Goal: Task Accomplishment & Management: Use online tool/utility

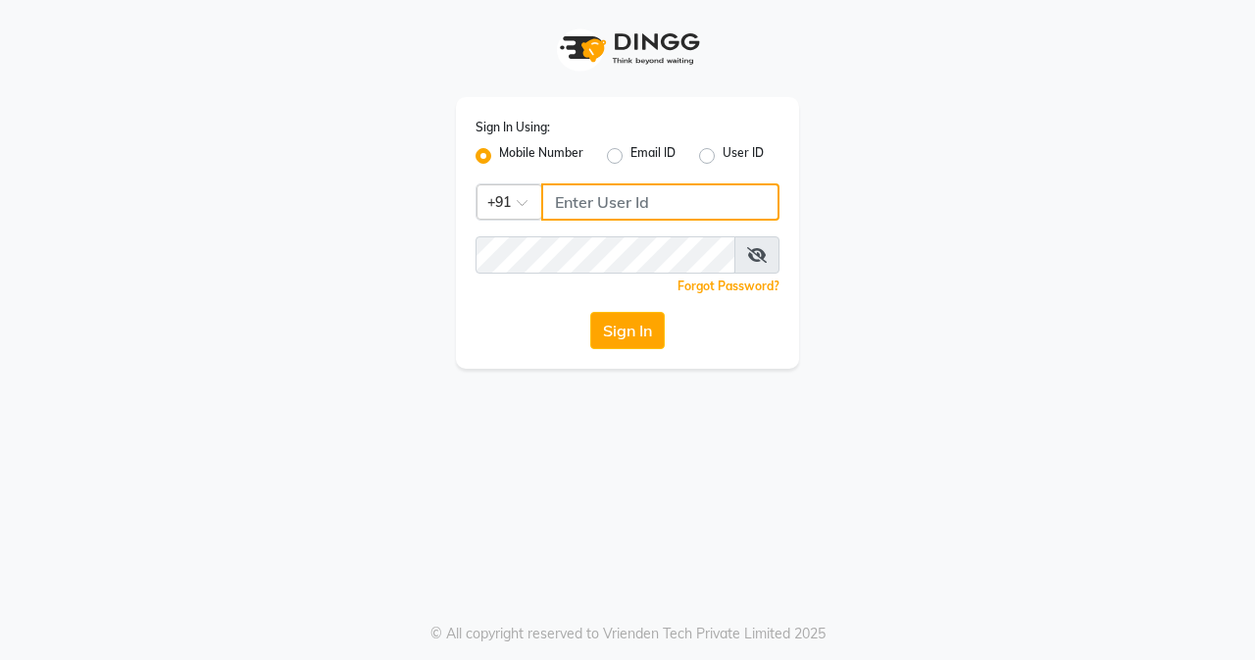
type input "8452976400"
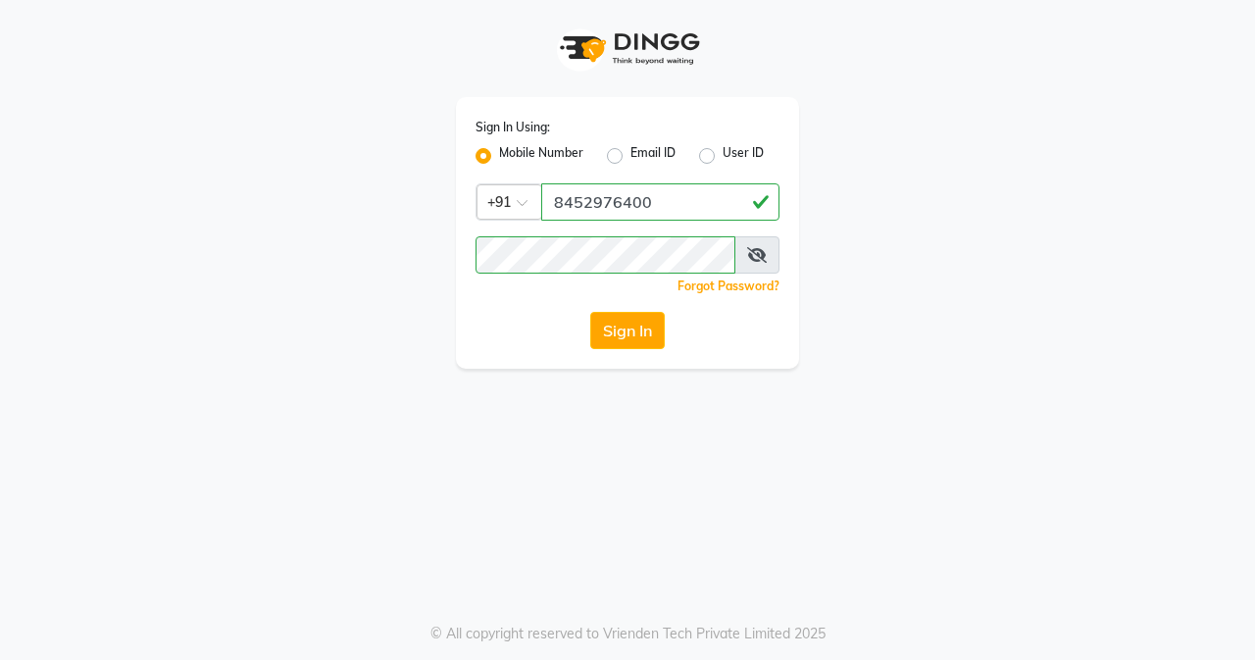
click at [841, 210] on div "Sign In Using: Mobile Number Email ID User ID Country Code × [PHONE_NUMBER] Rem…" at bounding box center [628, 184] width 1118 height 369
click at [613, 342] on button "Sign In" at bounding box center [627, 330] width 75 height 37
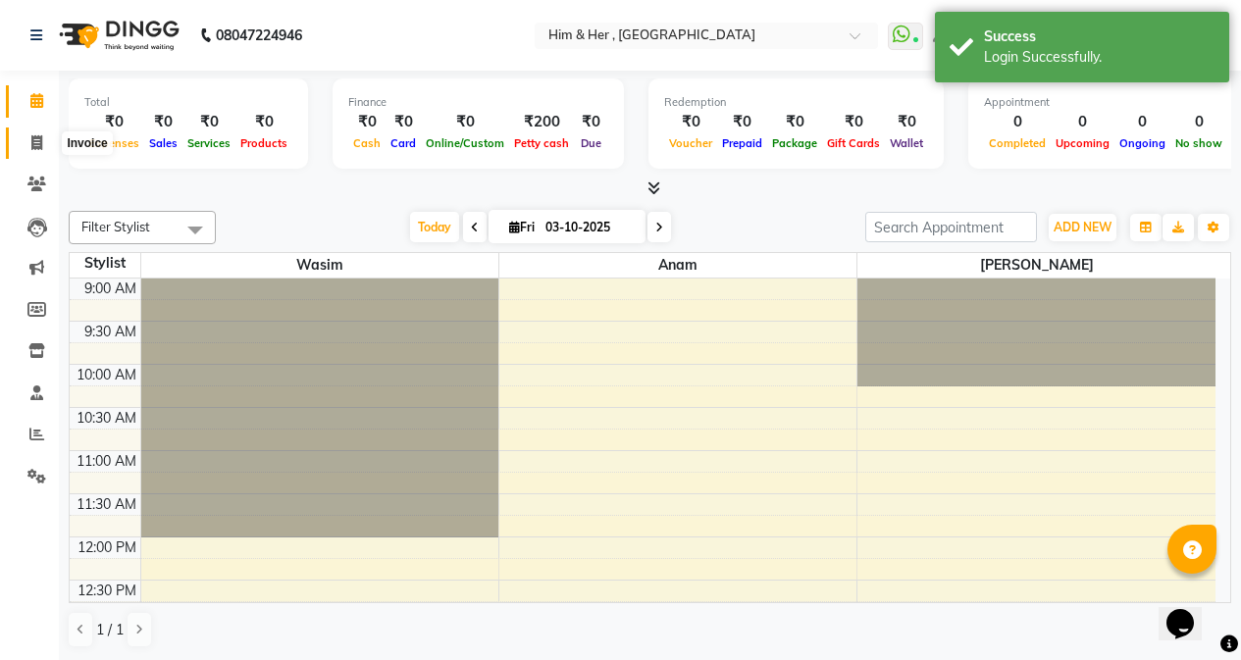
click at [43, 139] on span at bounding box center [37, 143] width 34 height 23
select select "service"
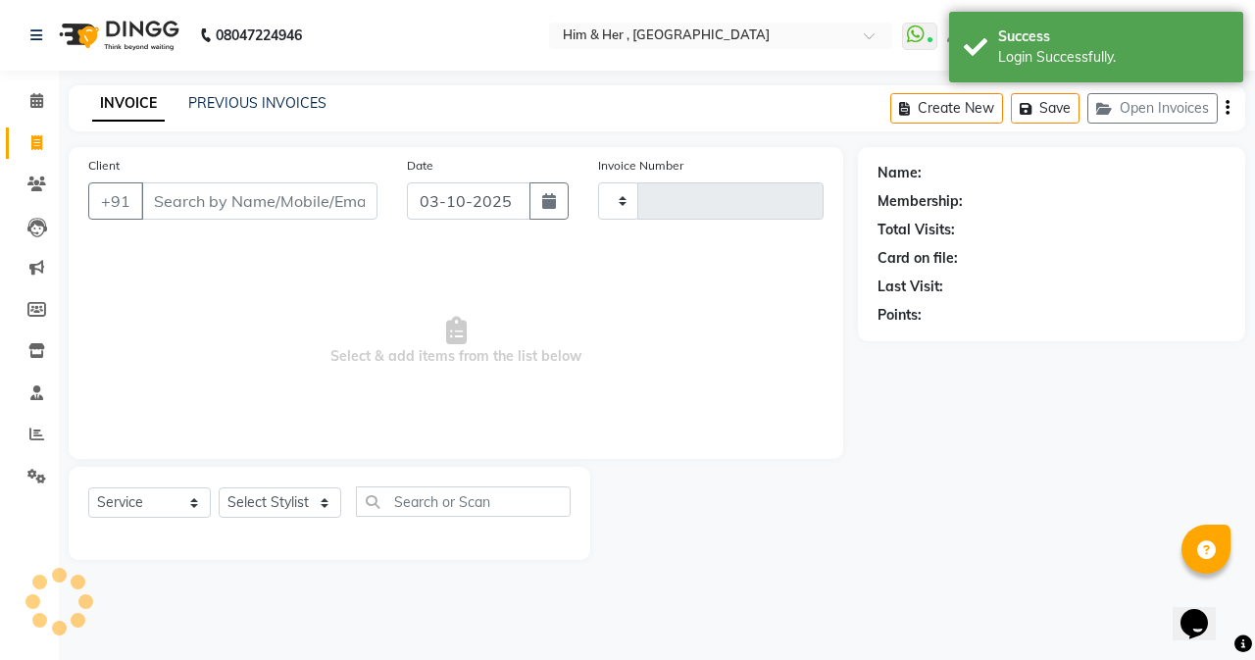
type input "1115"
select select "5934"
click at [191, 194] on input "Client" at bounding box center [259, 200] width 236 height 37
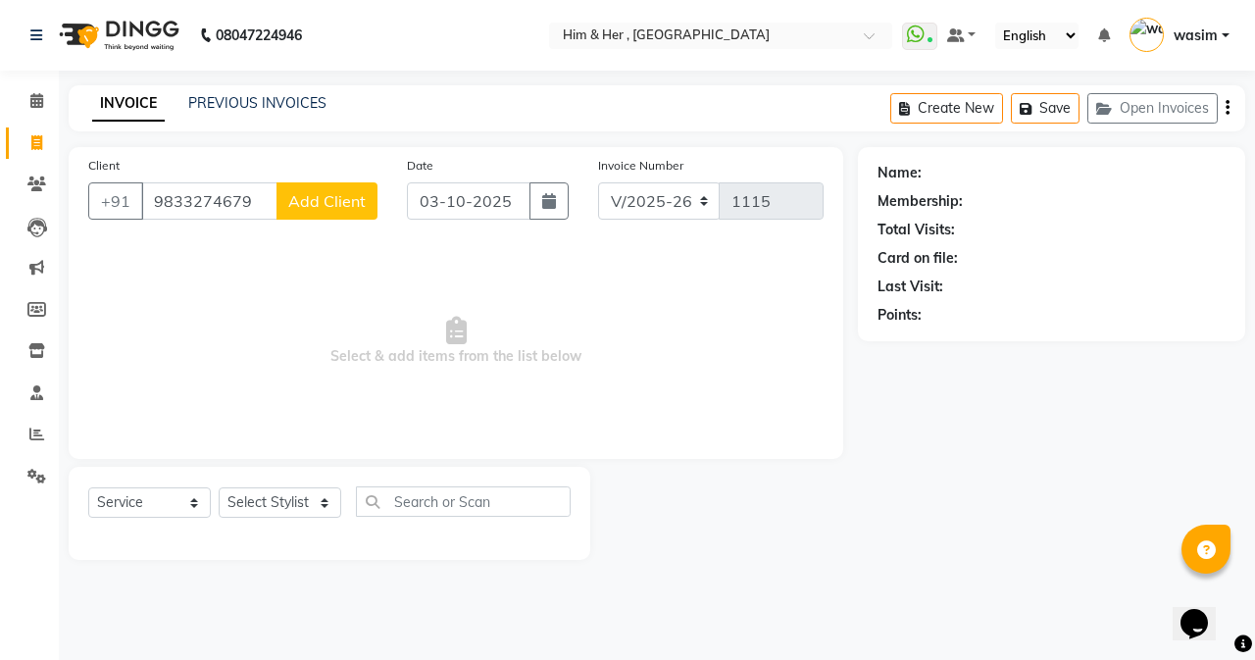
type input "9833274679"
click at [293, 210] on span "Add Client" at bounding box center [326, 201] width 77 height 20
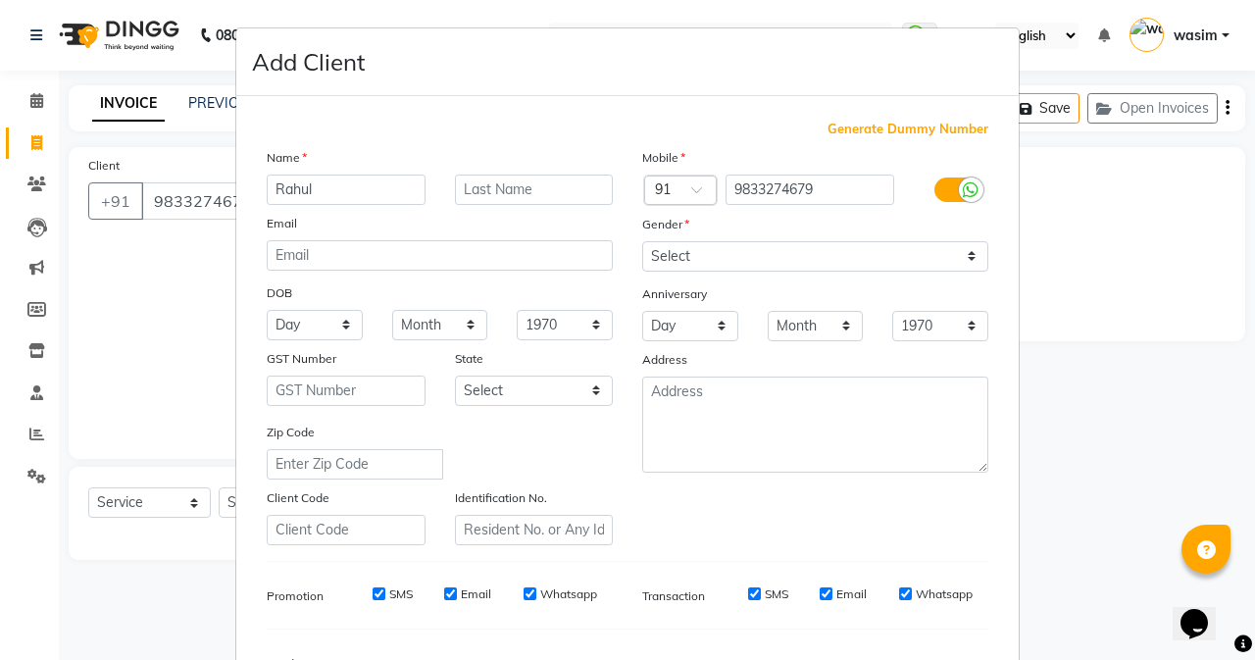
type input "Rahul"
click at [548, 201] on input "text" at bounding box center [534, 190] width 159 height 30
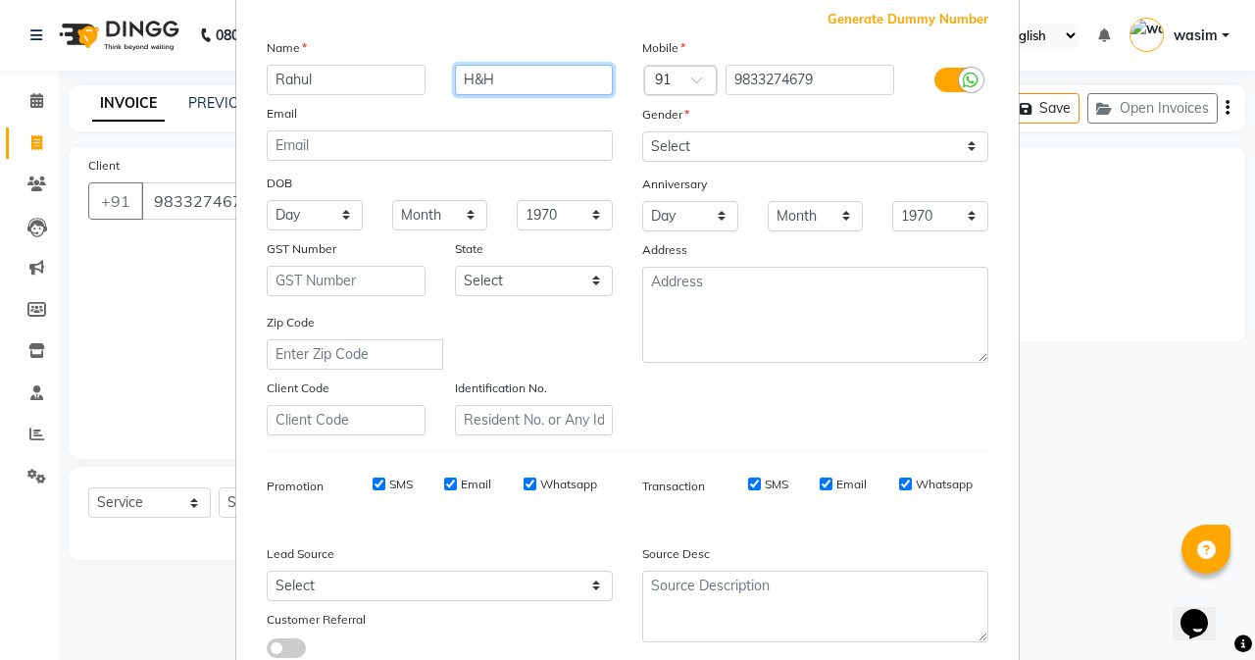
scroll to position [245, 0]
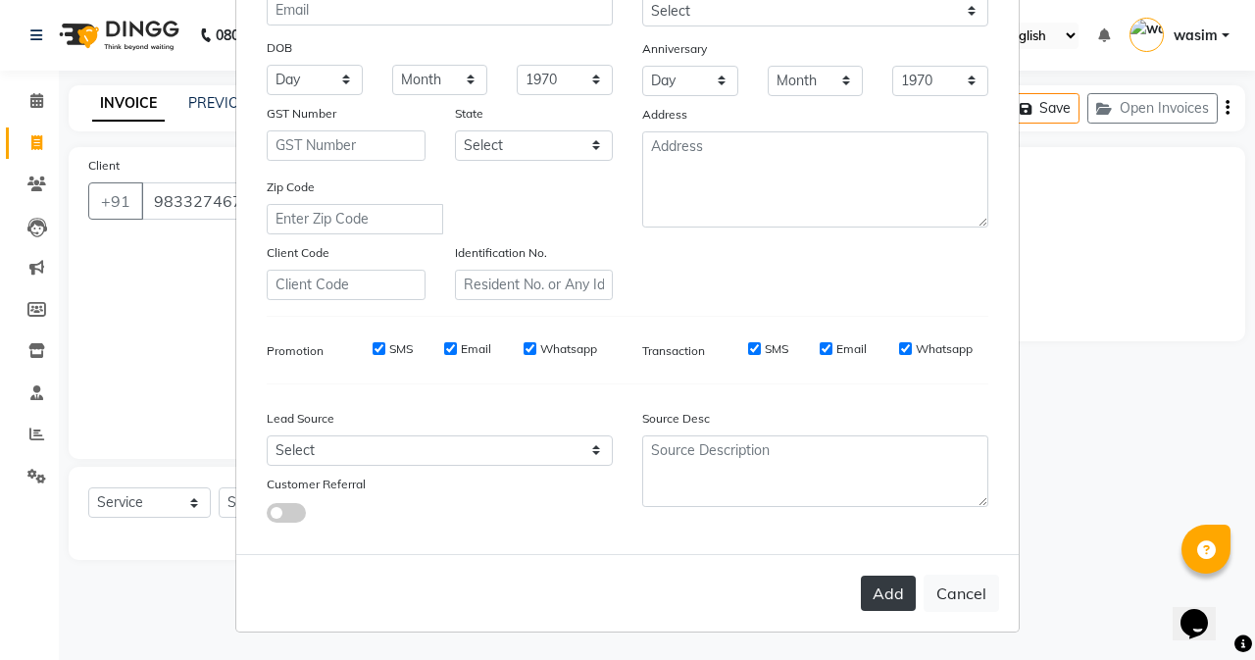
type input "H&H"
click at [883, 587] on button "Add" at bounding box center [888, 593] width 55 height 35
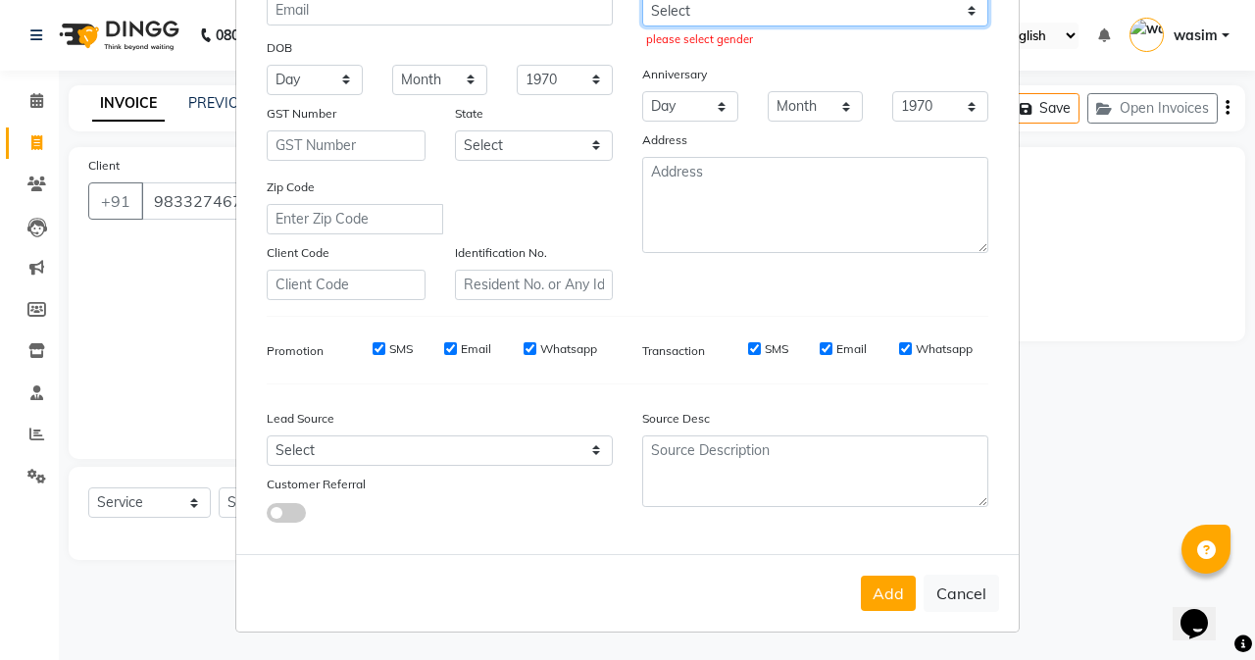
click at [764, 21] on select "Select [DEMOGRAPHIC_DATA] [DEMOGRAPHIC_DATA] Other Prefer Not To Say" at bounding box center [815, 11] width 346 height 30
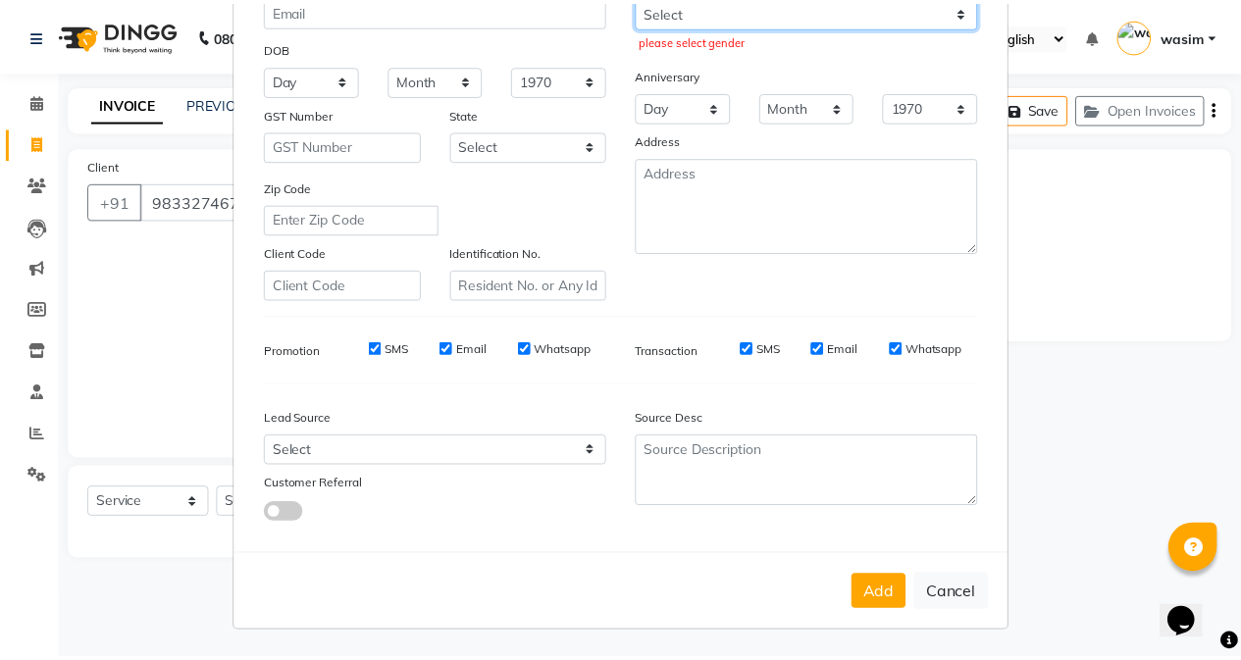
scroll to position [241, 0]
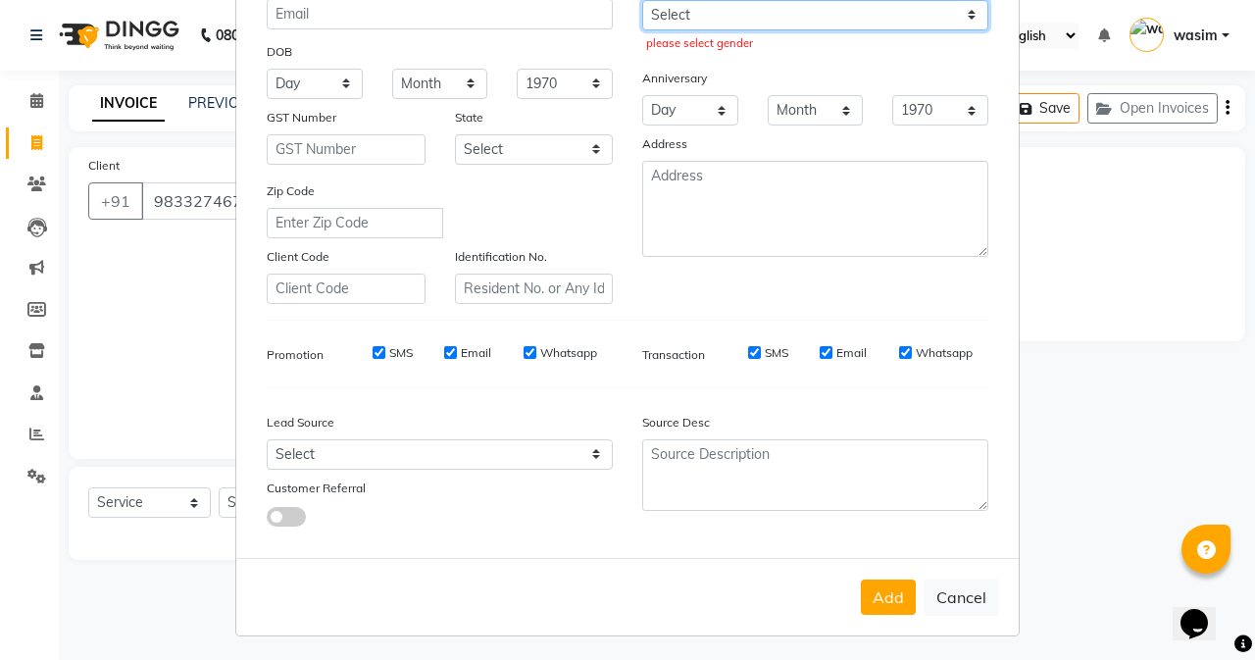
select select "[DEMOGRAPHIC_DATA]"
click at [642, 0] on select "Select [DEMOGRAPHIC_DATA] [DEMOGRAPHIC_DATA] Other Prefer Not To Say" at bounding box center [815, 15] width 346 height 30
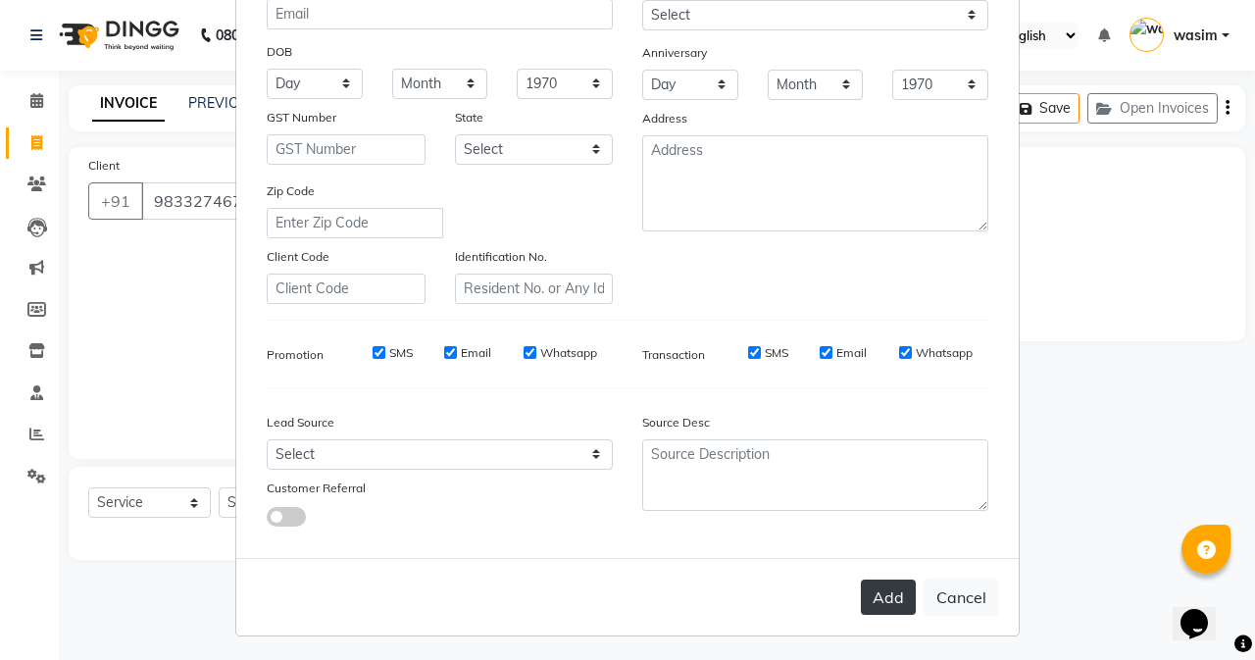
click at [884, 589] on button "Add" at bounding box center [888, 597] width 55 height 35
select select
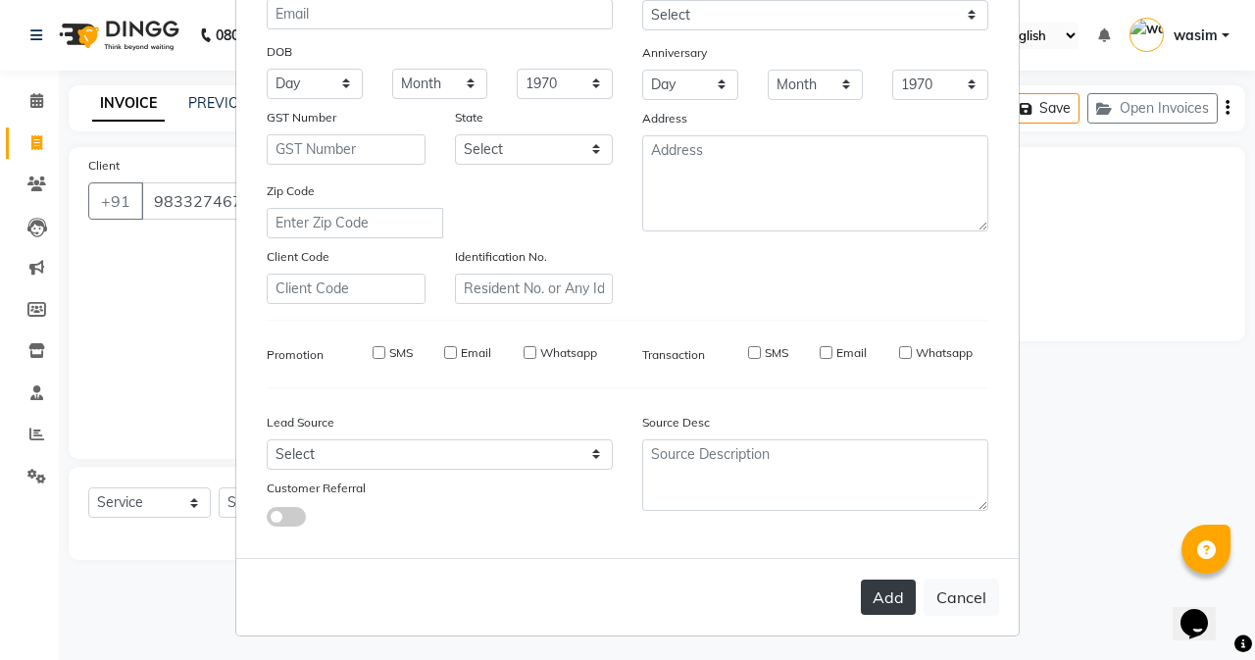
select select
checkbox input "false"
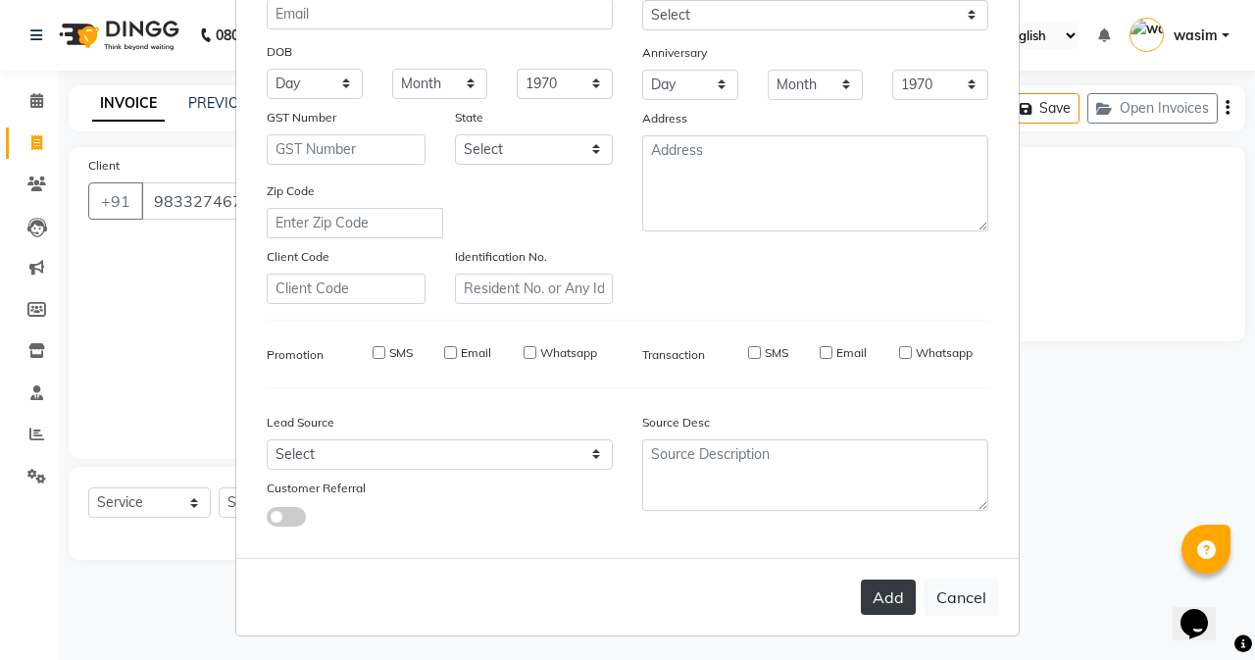
checkbox input "false"
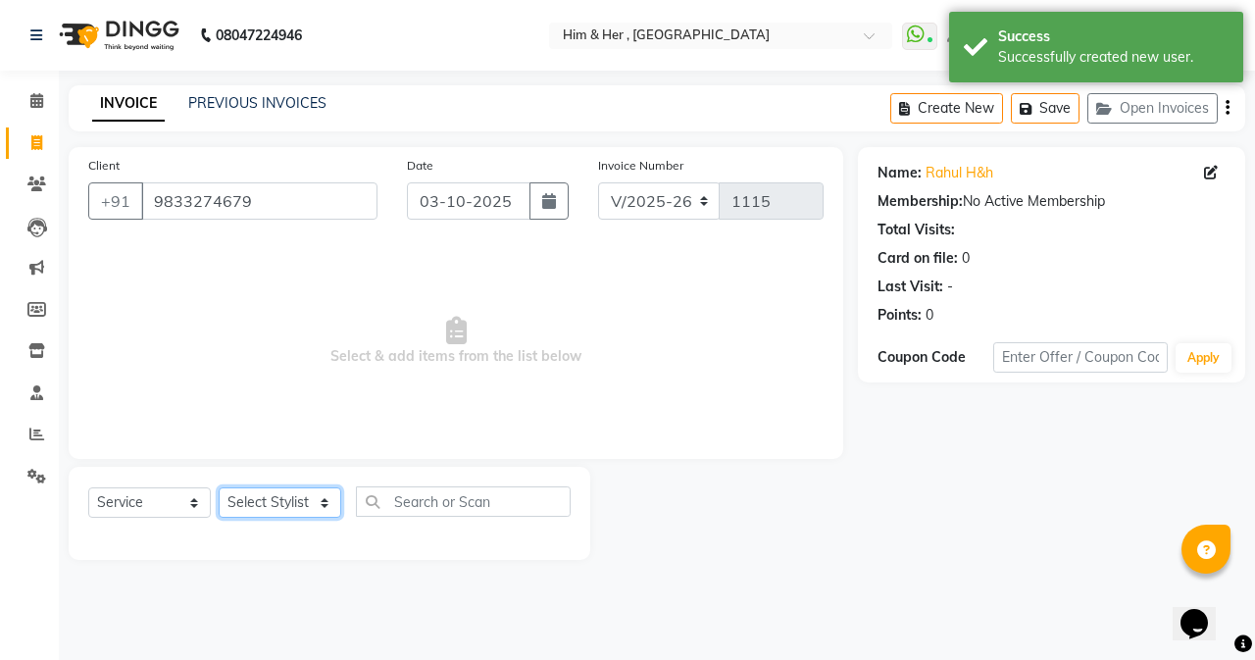
click at [285, 510] on select "Select Stylist Anam [PERSON_NAME] [PERSON_NAME]" at bounding box center [280, 502] width 123 height 30
select select "47402"
click at [219, 487] on select "Select Stylist Anam [PERSON_NAME] [PERSON_NAME]" at bounding box center [280, 502] width 123 height 30
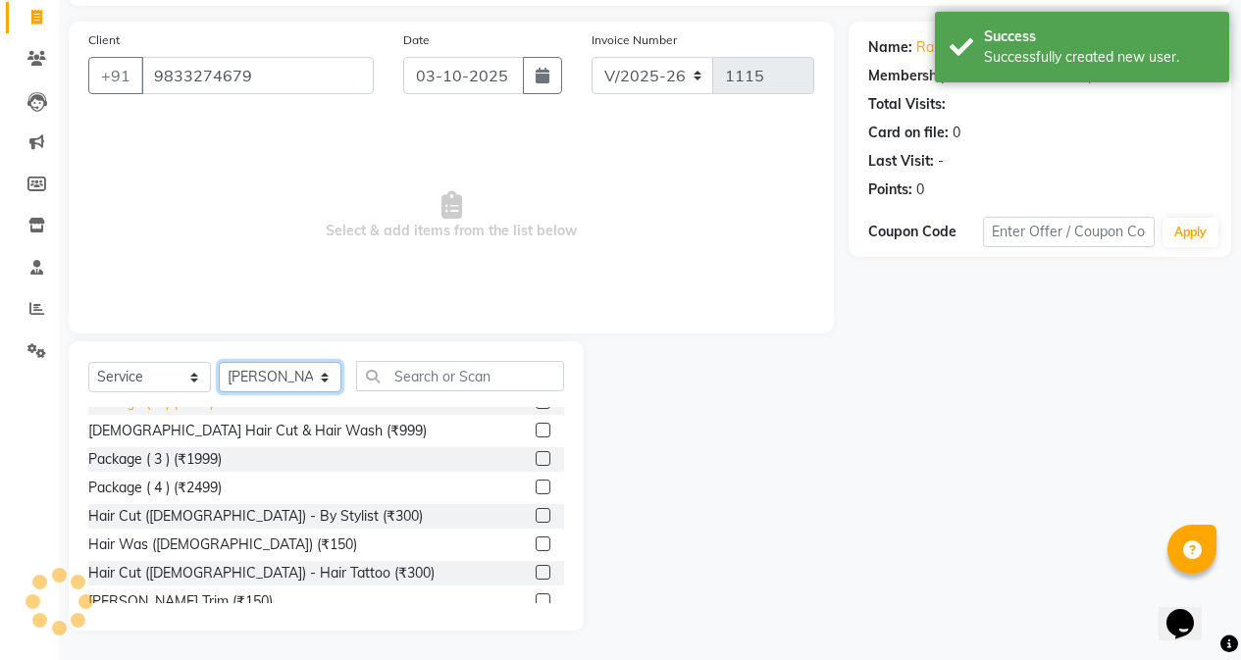
scroll to position [392, 0]
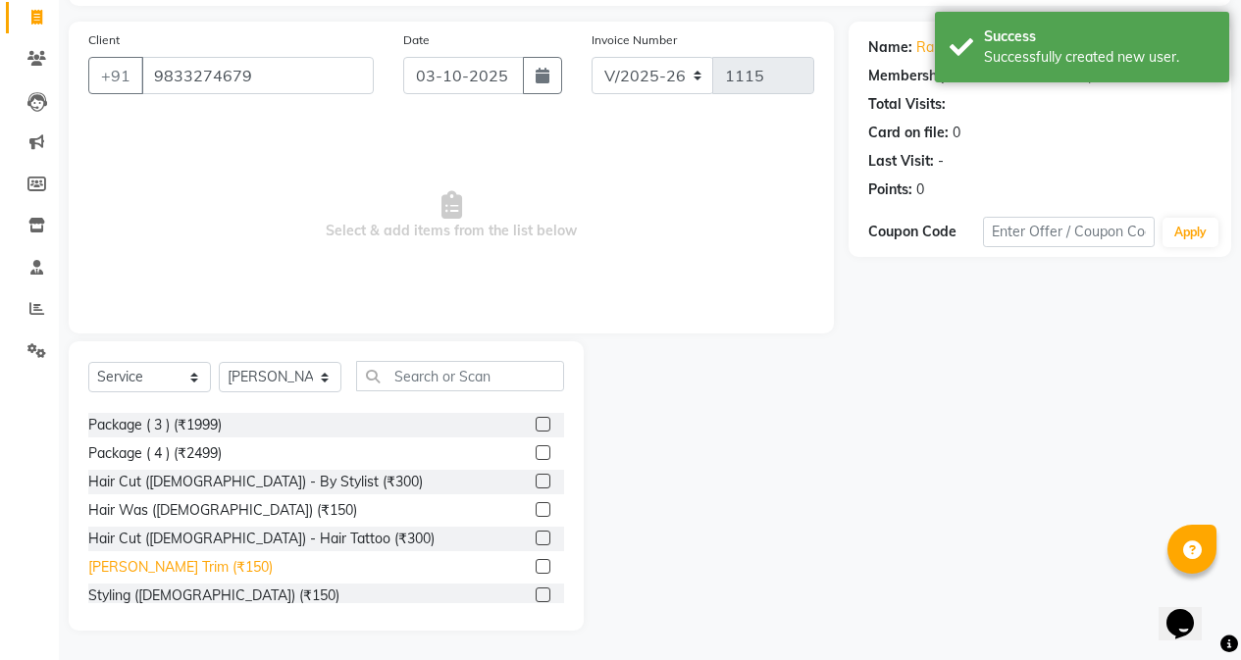
click at [143, 563] on div "[PERSON_NAME] Trim (₹150)" at bounding box center [180, 567] width 184 height 21
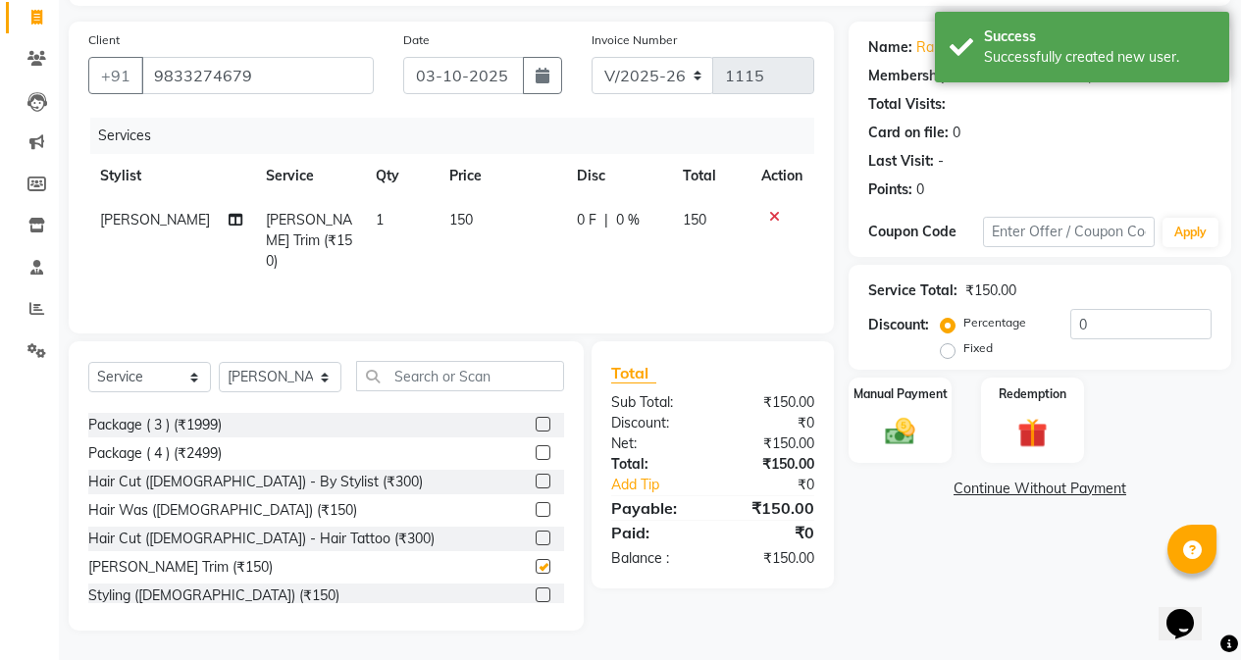
checkbox input "false"
click at [451, 240] on td "150" at bounding box center [500, 240] width 127 height 85
select select "47402"
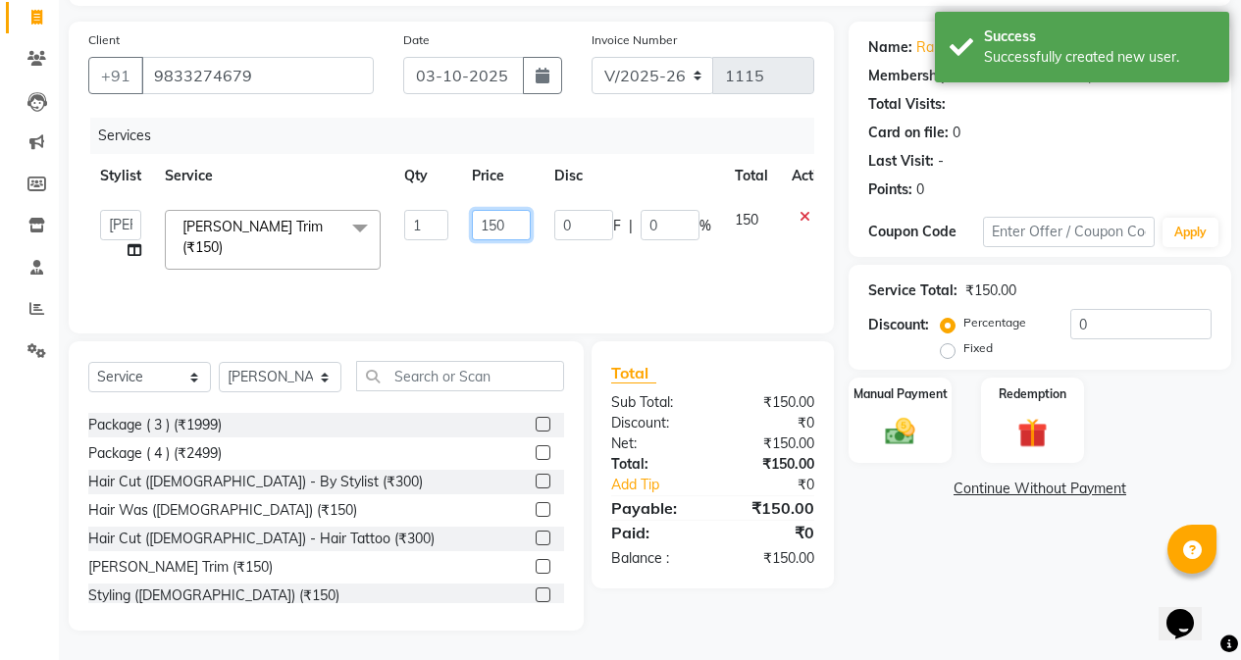
click at [491, 229] on input "150" at bounding box center [501, 225] width 59 height 30
type input "100"
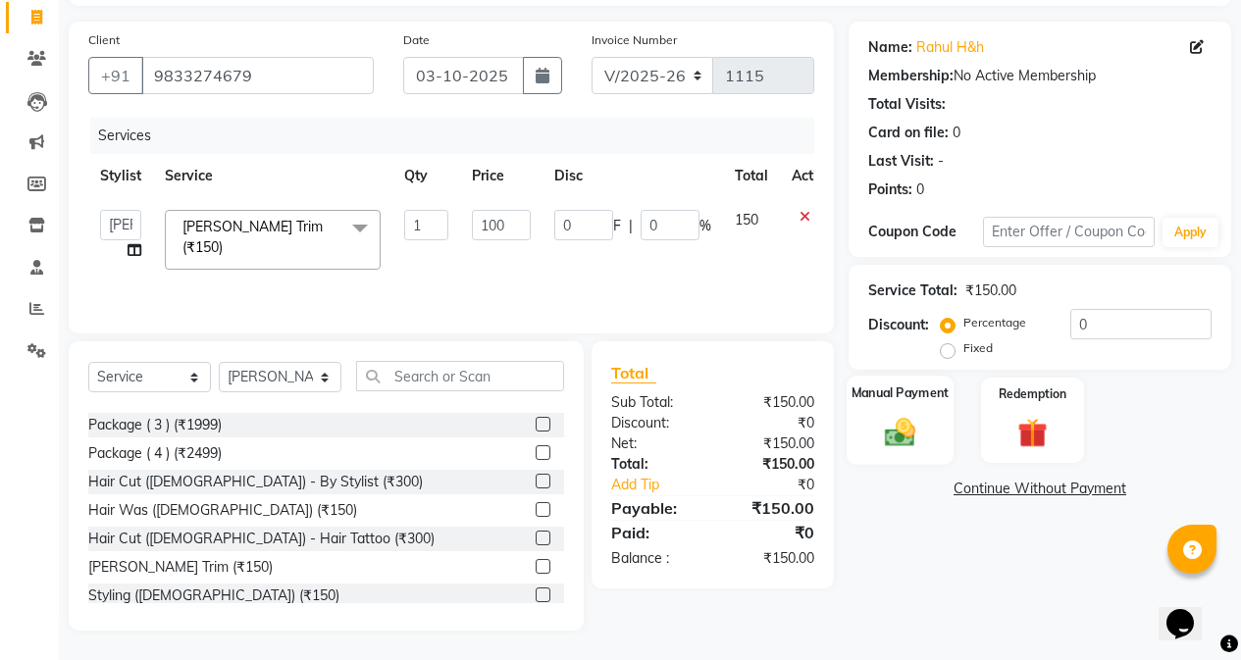
click at [916, 433] on img at bounding box center [900, 431] width 50 height 35
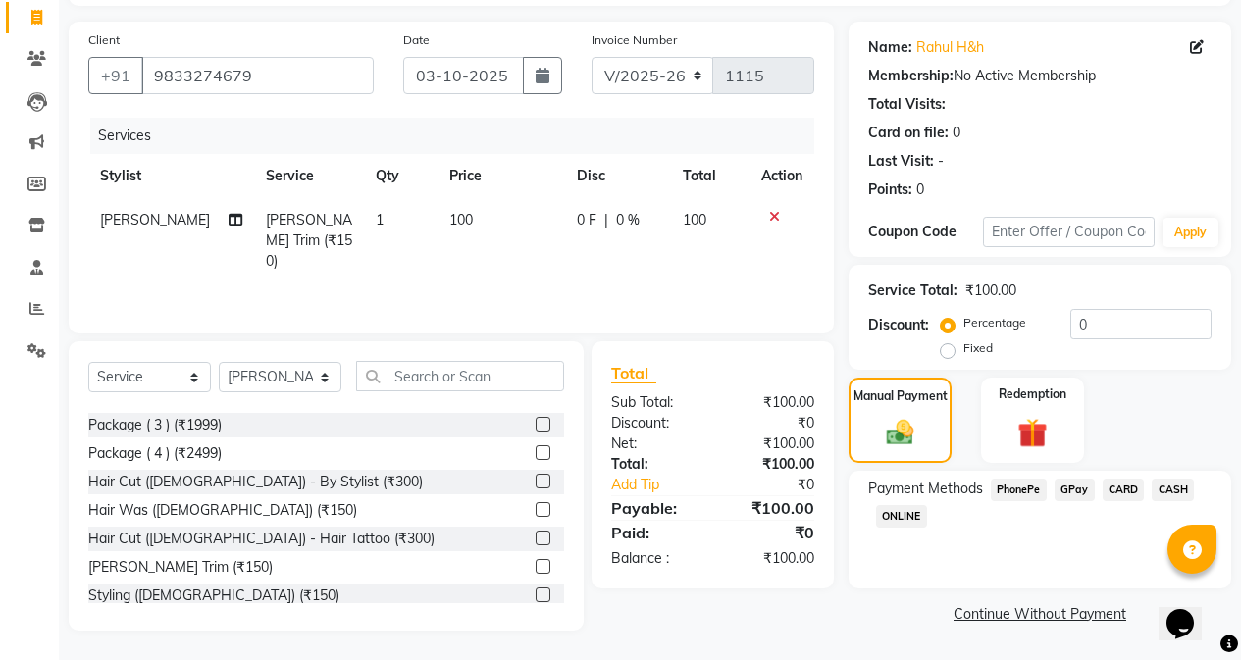
click at [1077, 491] on span "GPay" at bounding box center [1074, 490] width 40 height 23
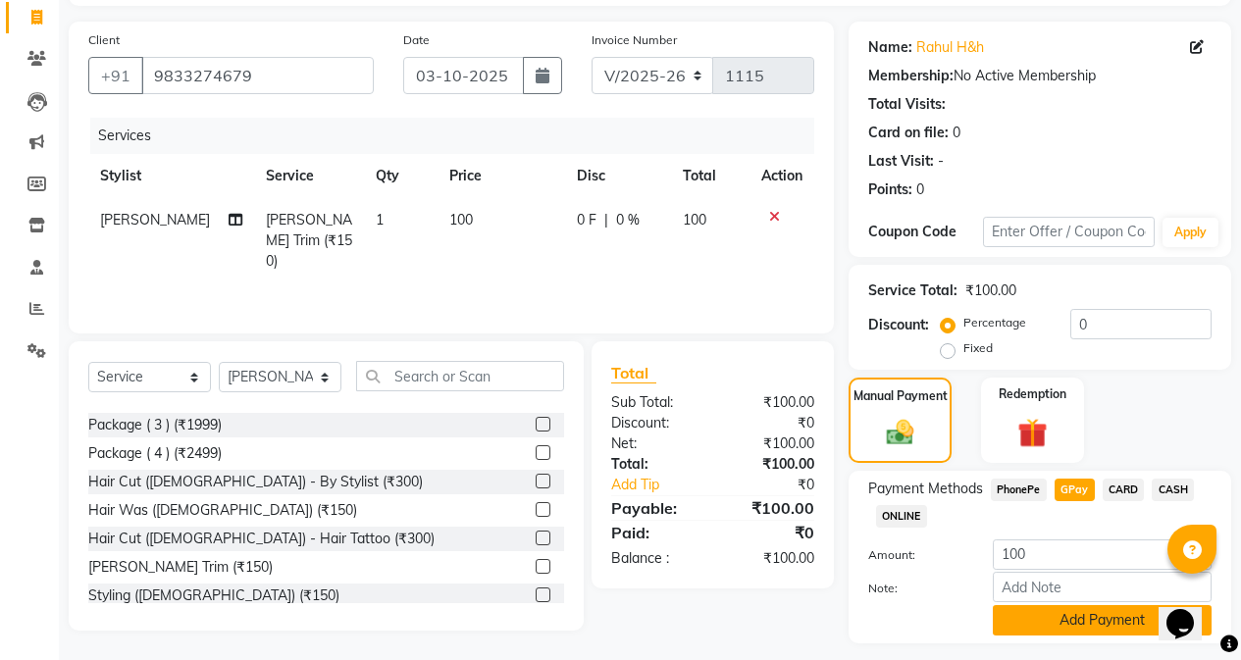
click at [1086, 619] on button "Add Payment" at bounding box center [1102, 620] width 219 height 30
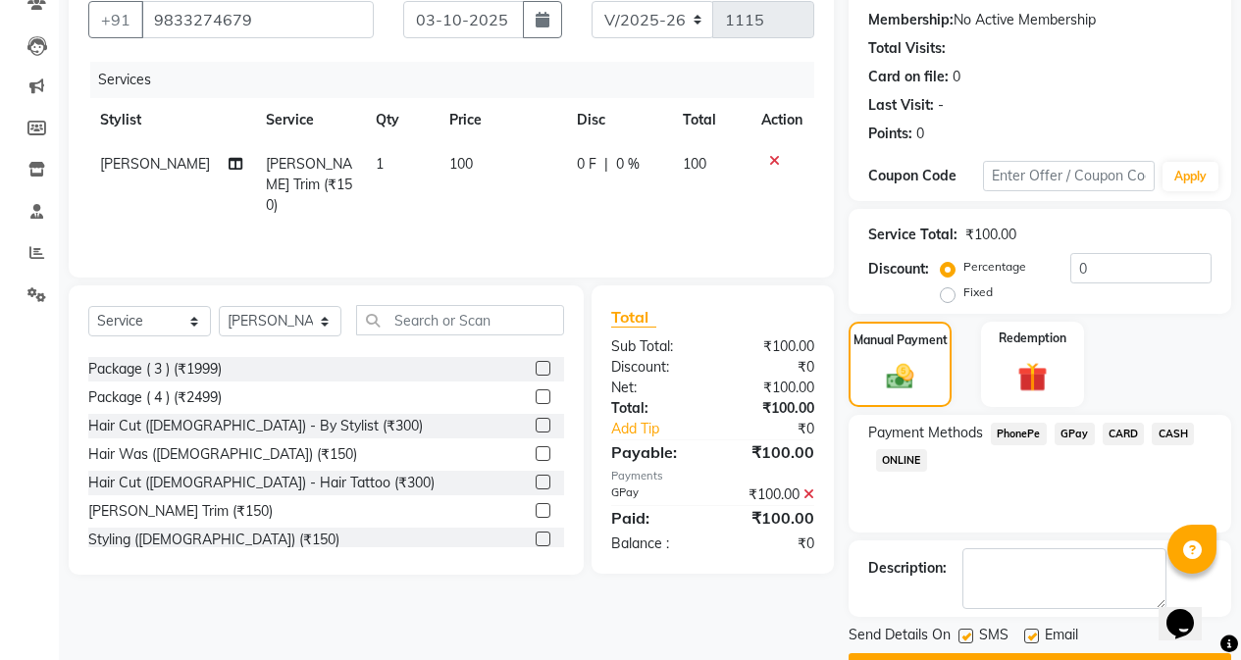
scroll to position [234, 0]
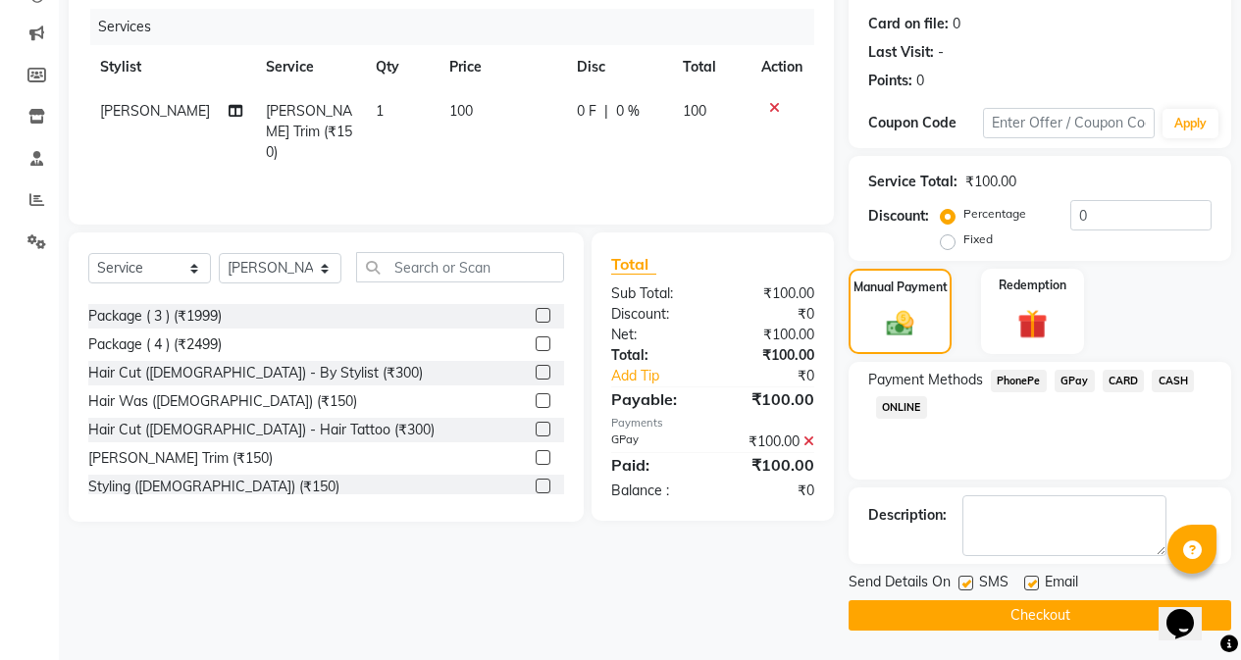
click at [967, 579] on label at bounding box center [965, 583] width 15 height 15
click at [967, 579] on input "checkbox" at bounding box center [964, 584] width 13 height 13
checkbox input "false"
click at [970, 606] on button "Checkout" at bounding box center [1039, 615] width 382 height 30
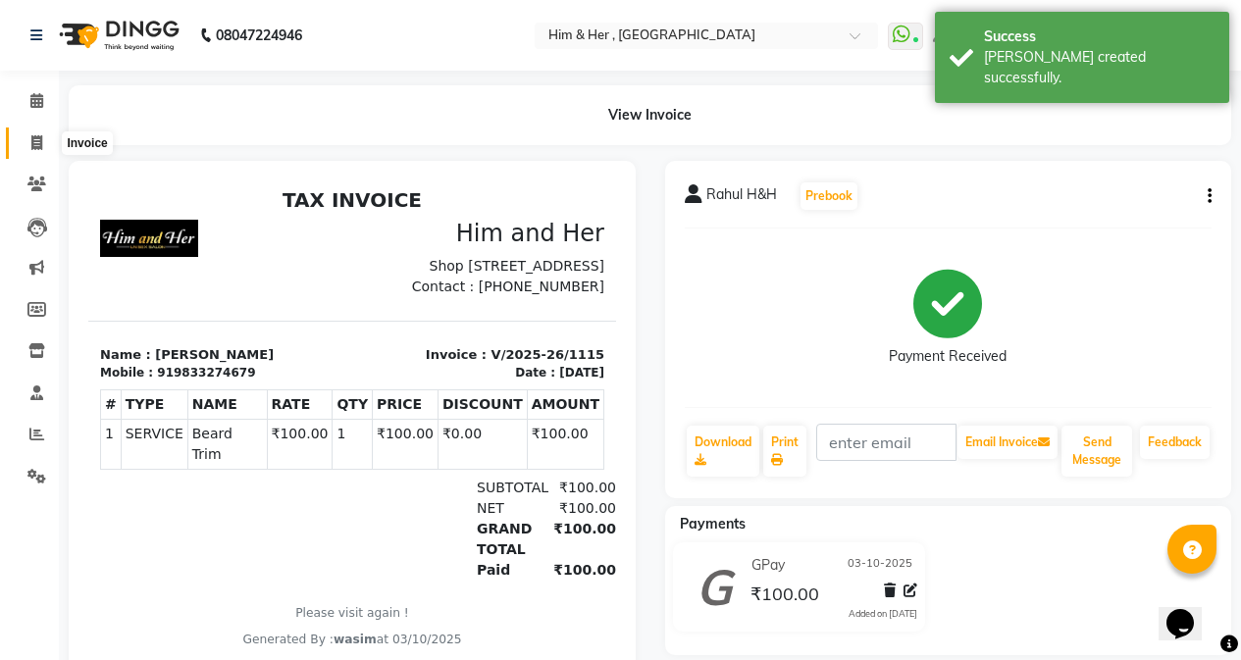
click at [41, 139] on icon at bounding box center [36, 142] width 11 height 15
select select "5934"
select select "service"
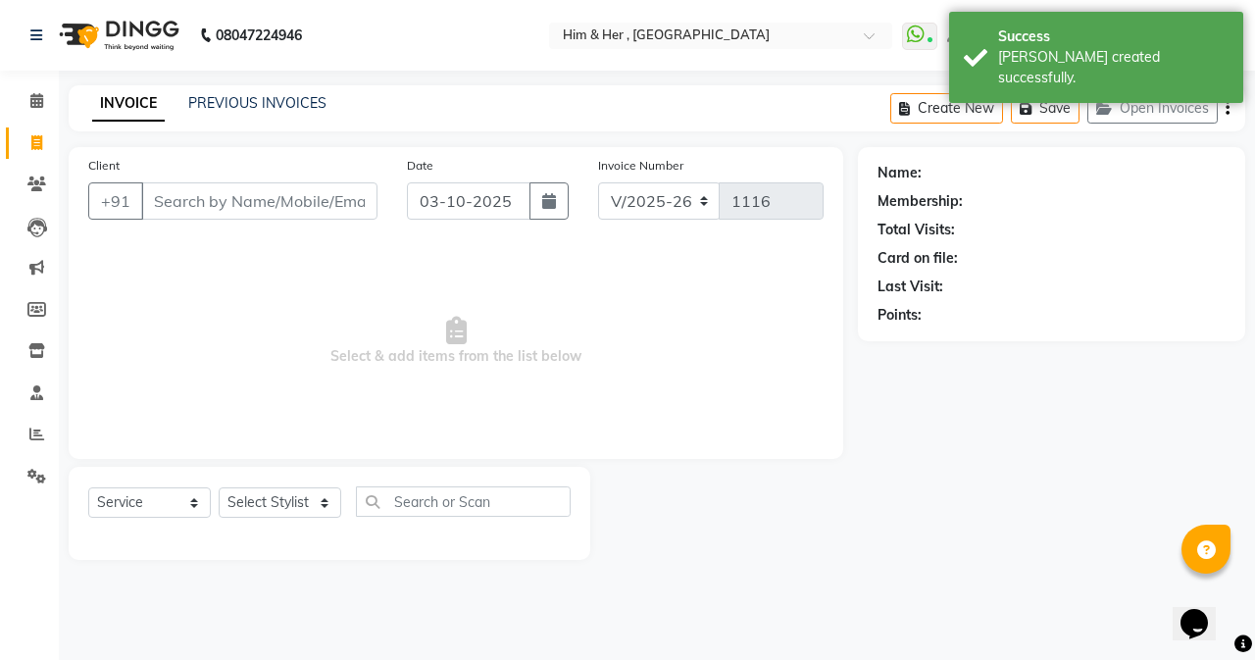
click at [227, 214] on input "Client" at bounding box center [259, 200] width 236 height 37
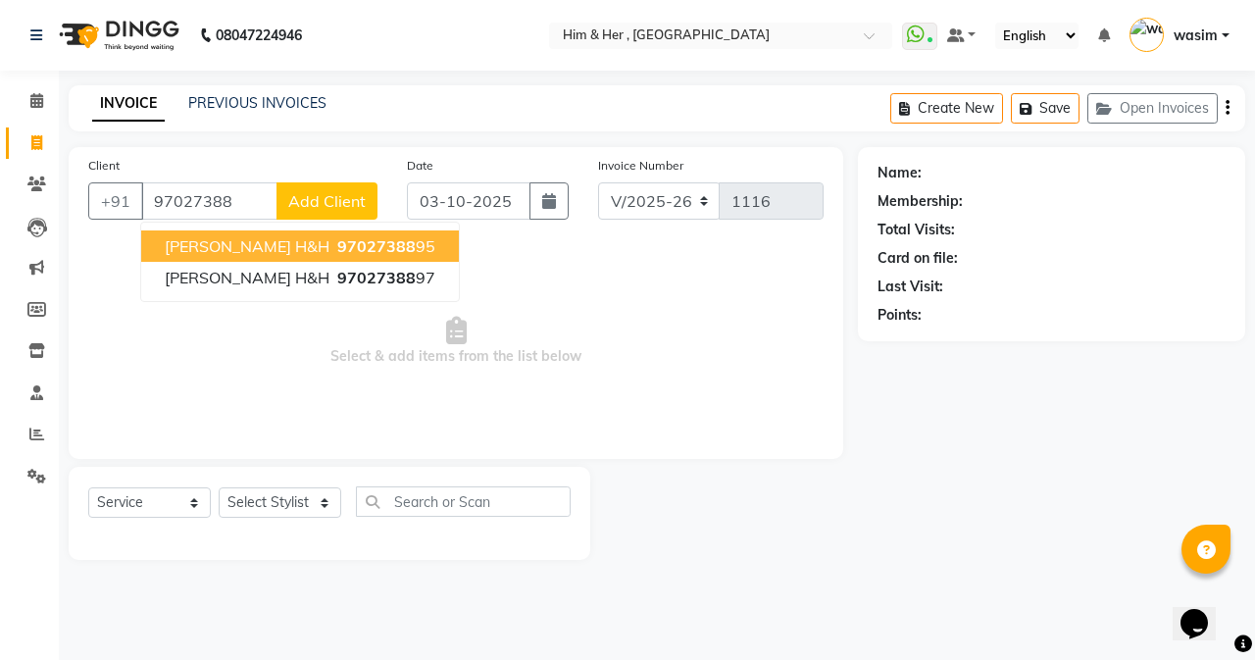
click at [259, 246] on span "[PERSON_NAME] H&H" at bounding box center [247, 246] width 165 height 20
type input "9702738895"
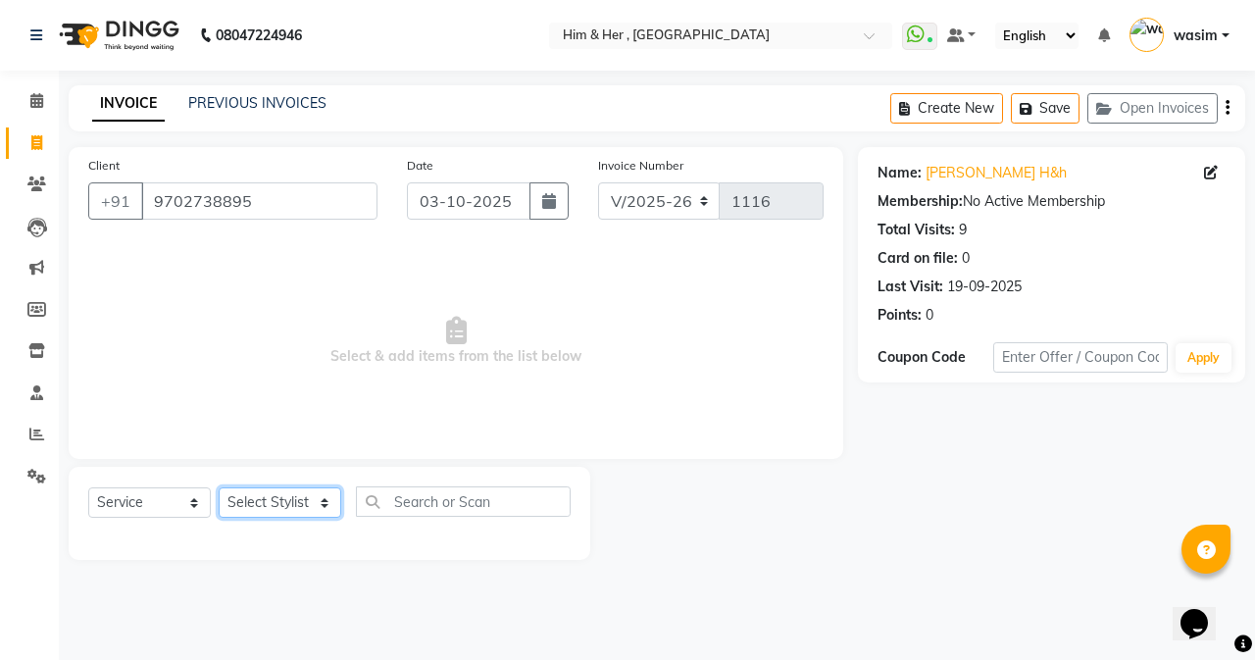
click at [270, 496] on select "Select Stylist Anam [PERSON_NAME] [PERSON_NAME]" at bounding box center [280, 502] width 123 height 30
select select "47402"
click at [219, 487] on select "Select Stylist Anam [PERSON_NAME] [PERSON_NAME]" at bounding box center [280, 502] width 123 height 30
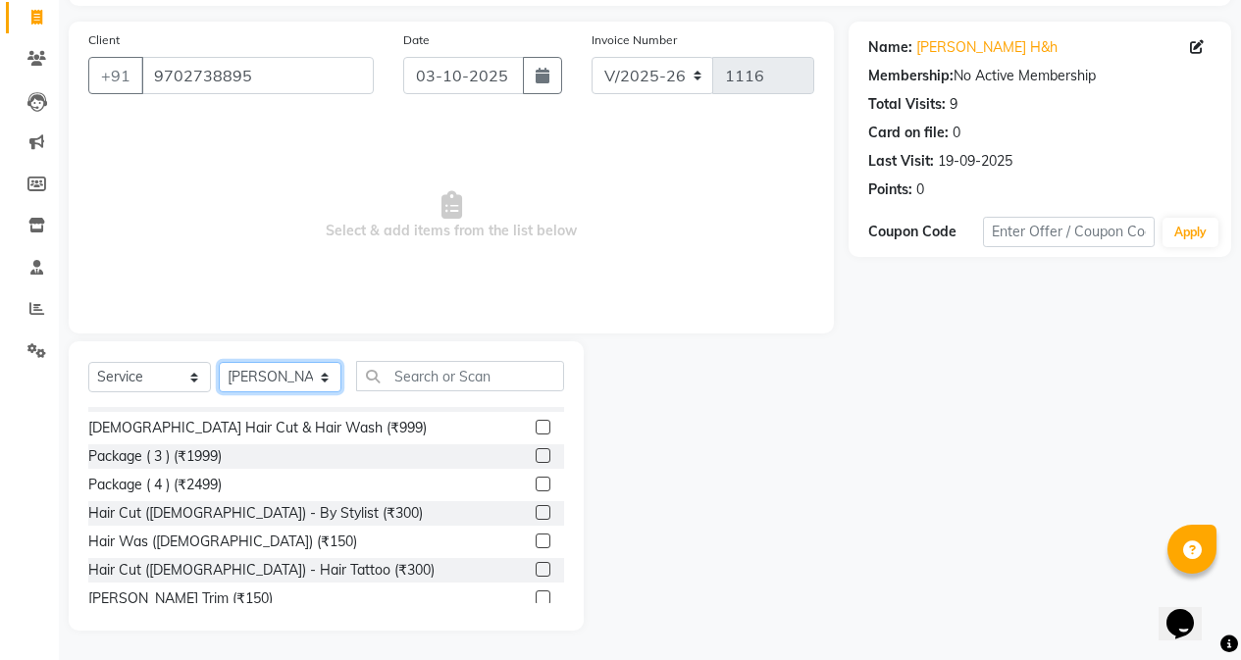
scroll to position [392, 0]
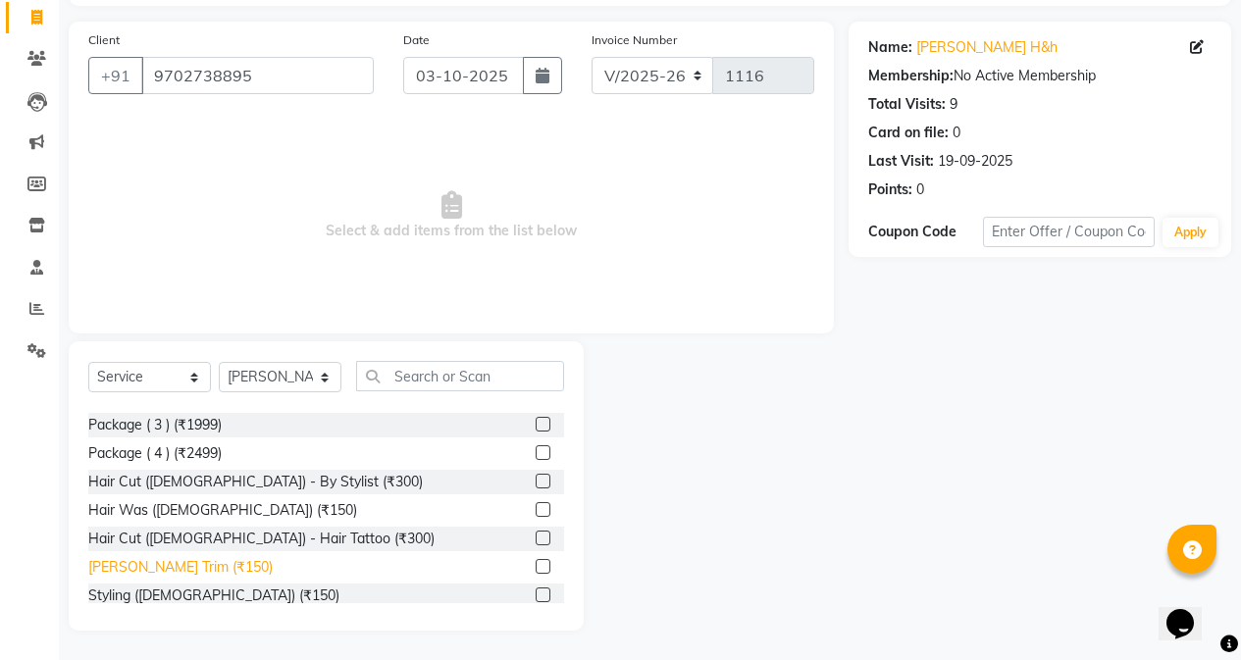
click at [132, 569] on div "[PERSON_NAME] Trim (₹150)" at bounding box center [180, 567] width 184 height 21
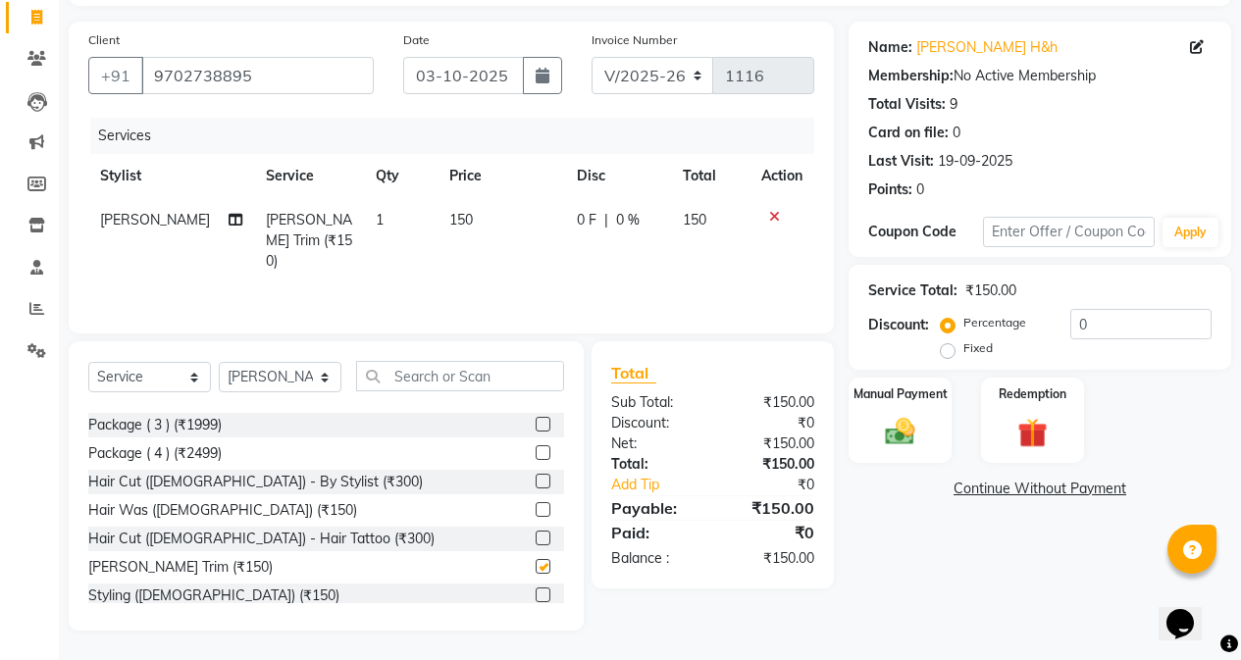
checkbox input "false"
click at [463, 225] on td "150" at bounding box center [500, 240] width 127 height 85
select select "47402"
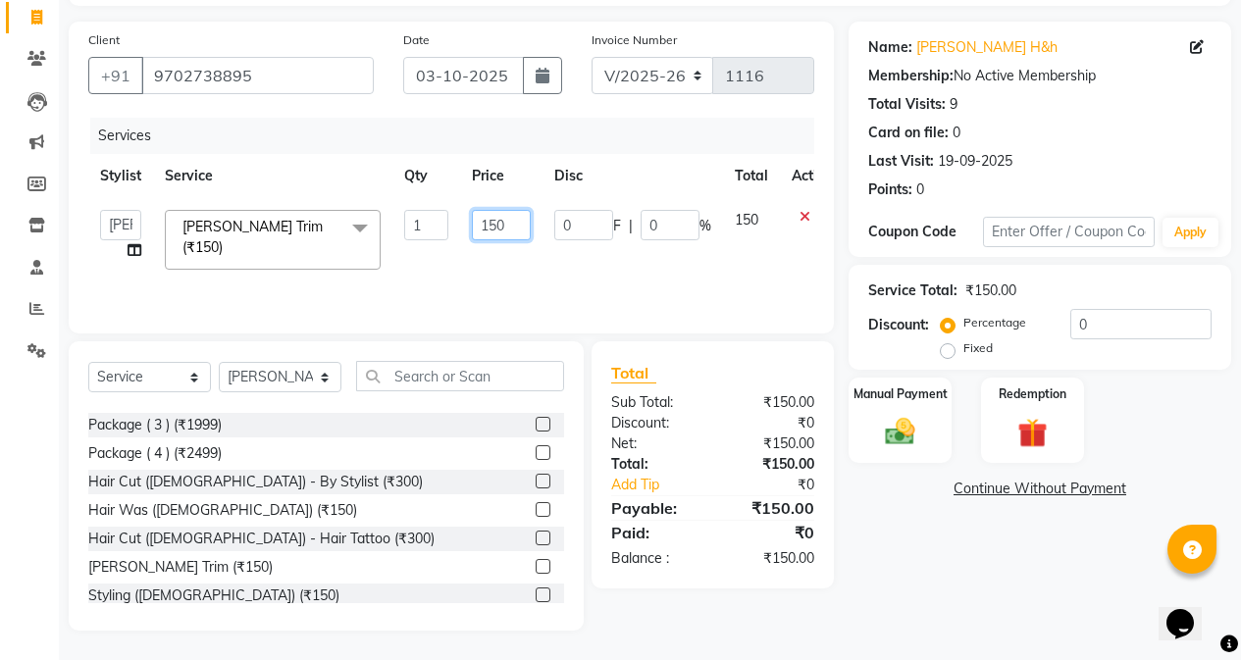
click at [495, 225] on input "150" at bounding box center [501, 225] width 59 height 30
type input "100"
click at [905, 416] on img at bounding box center [900, 431] width 50 height 35
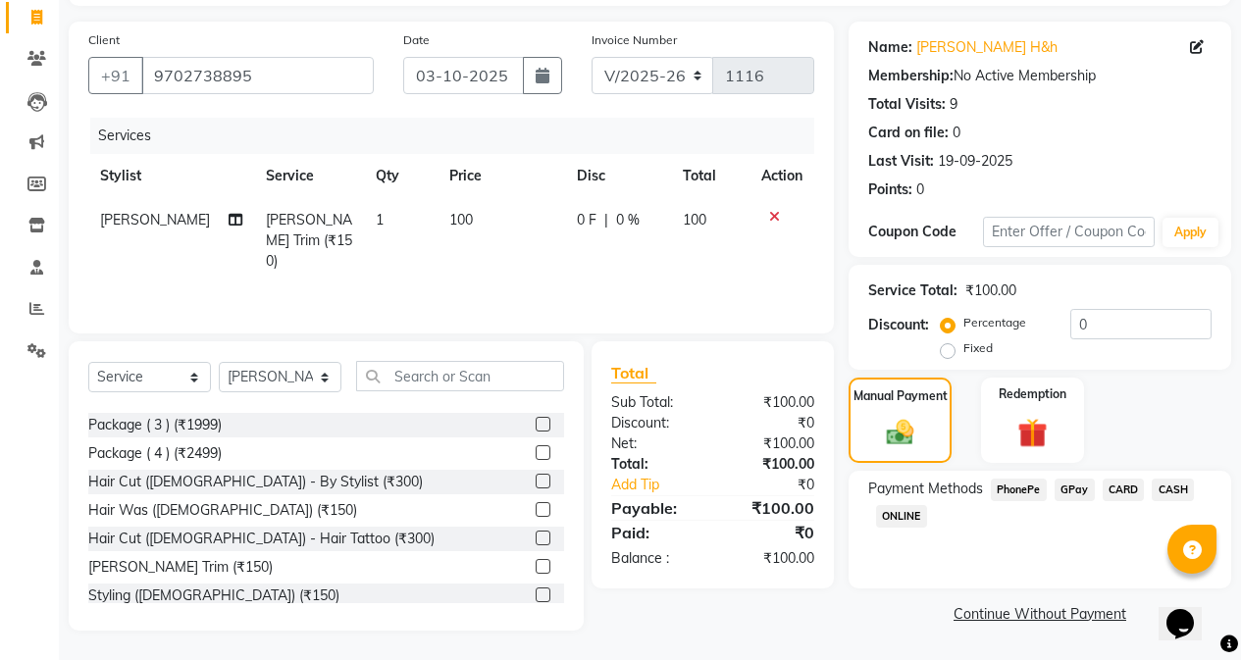
click at [1082, 483] on span "GPay" at bounding box center [1074, 490] width 40 height 23
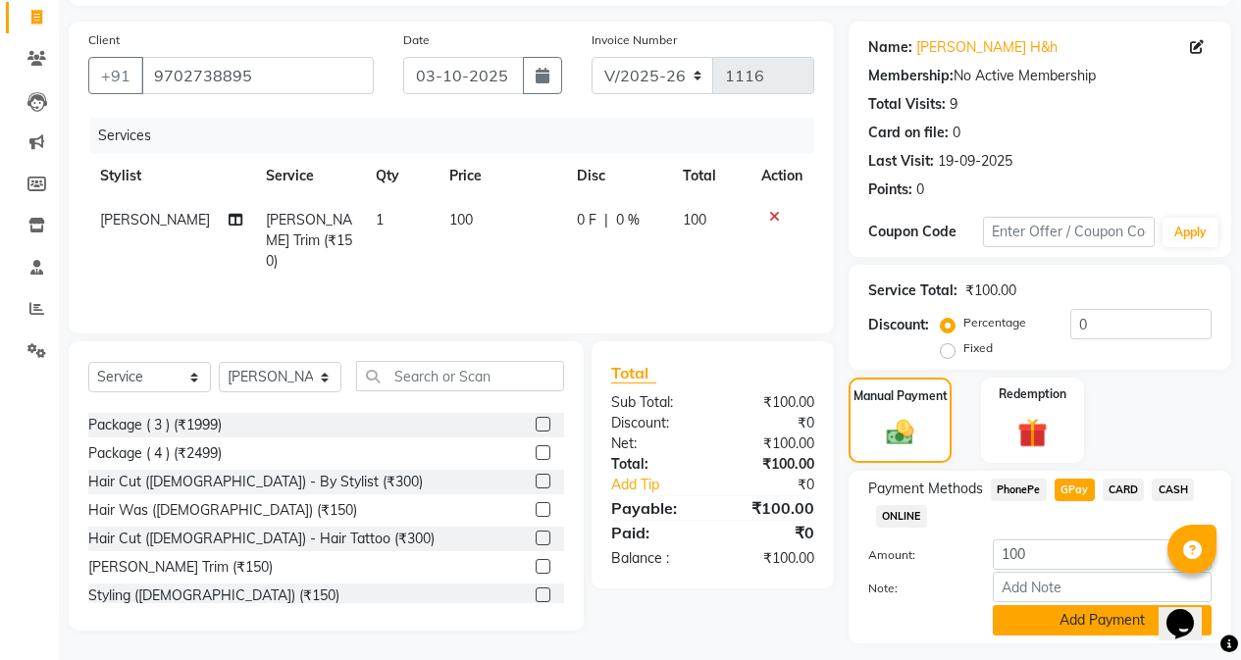
click at [1072, 624] on button "Add Payment" at bounding box center [1102, 620] width 219 height 30
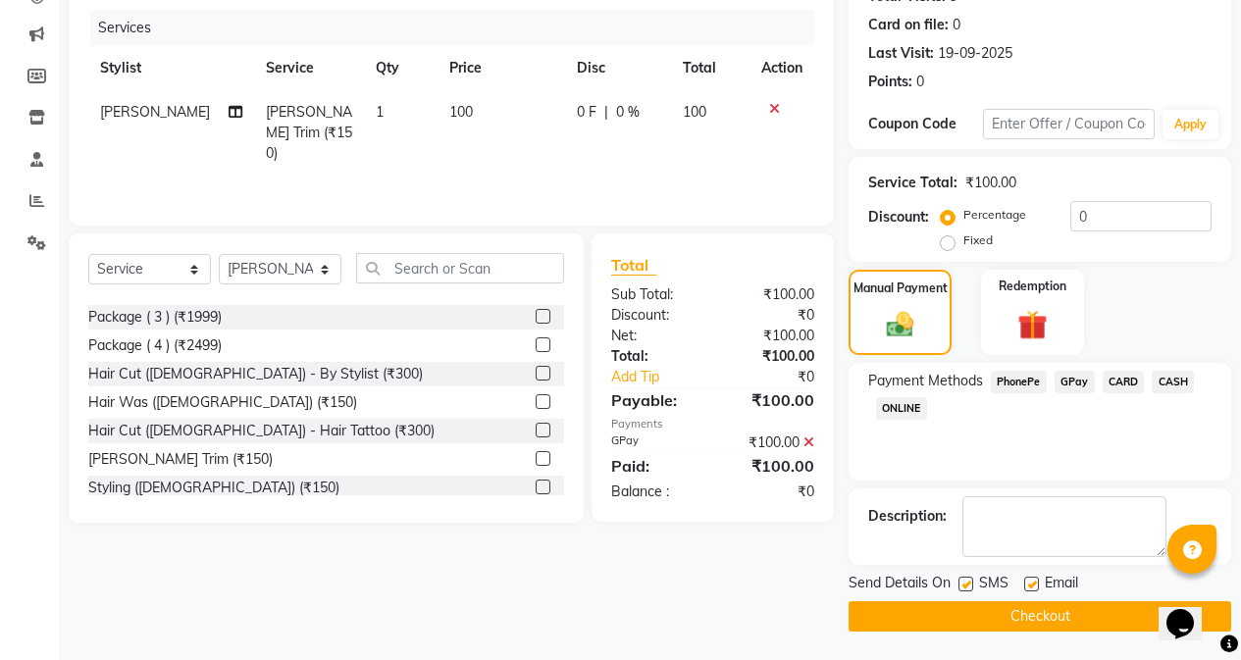
scroll to position [234, 0]
click at [963, 578] on label at bounding box center [965, 583] width 15 height 15
click at [963, 578] on input "checkbox" at bounding box center [964, 584] width 13 height 13
checkbox input "false"
click at [979, 613] on button "Checkout" at bounding box center [1039, 615] width 382 height 30
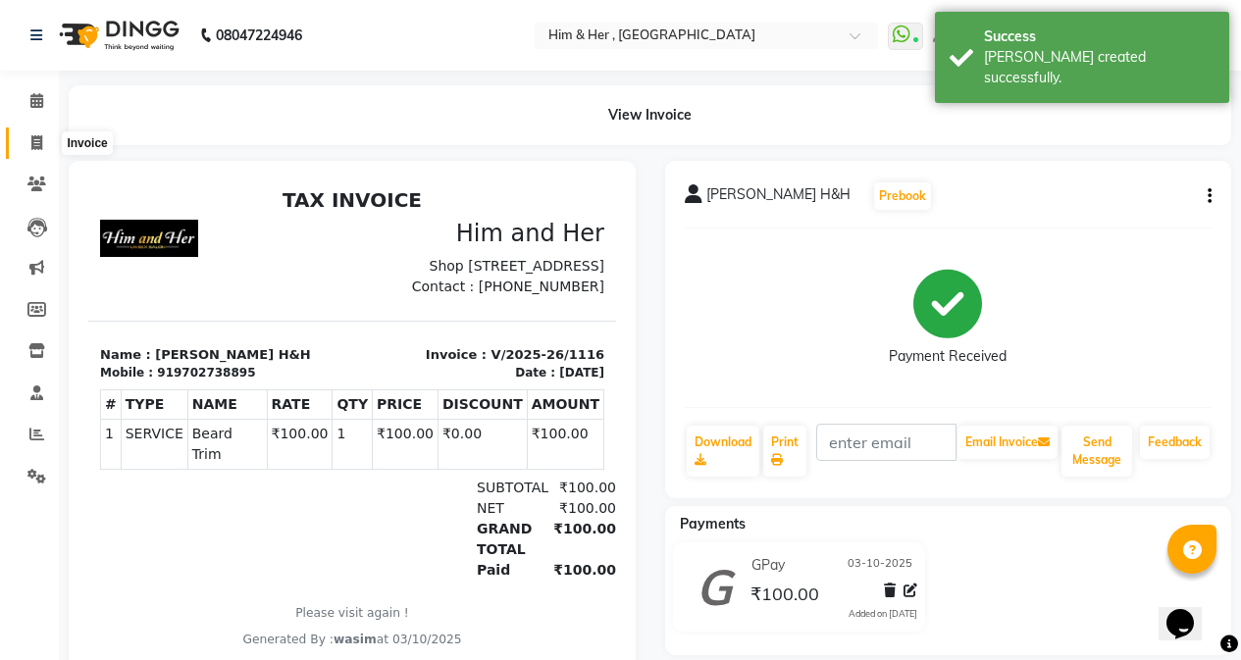
click at [37, 141] on icon at bounding box center [36, 142] width 11 height 15
select select "service"
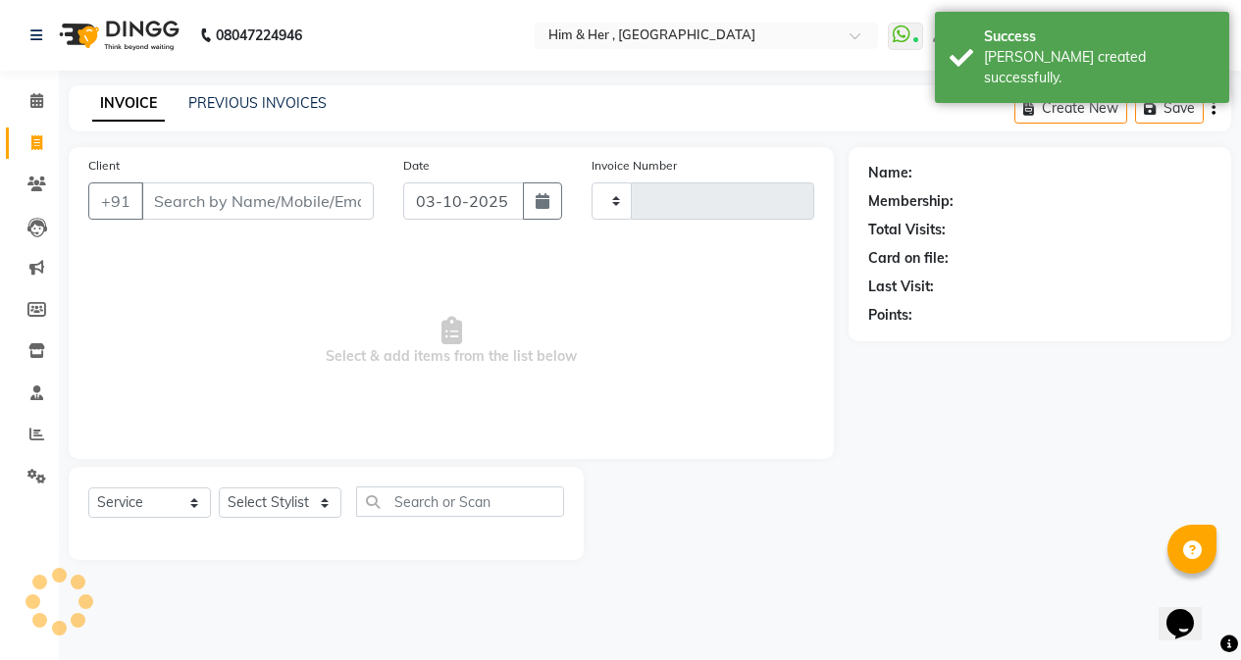
type input "1117"
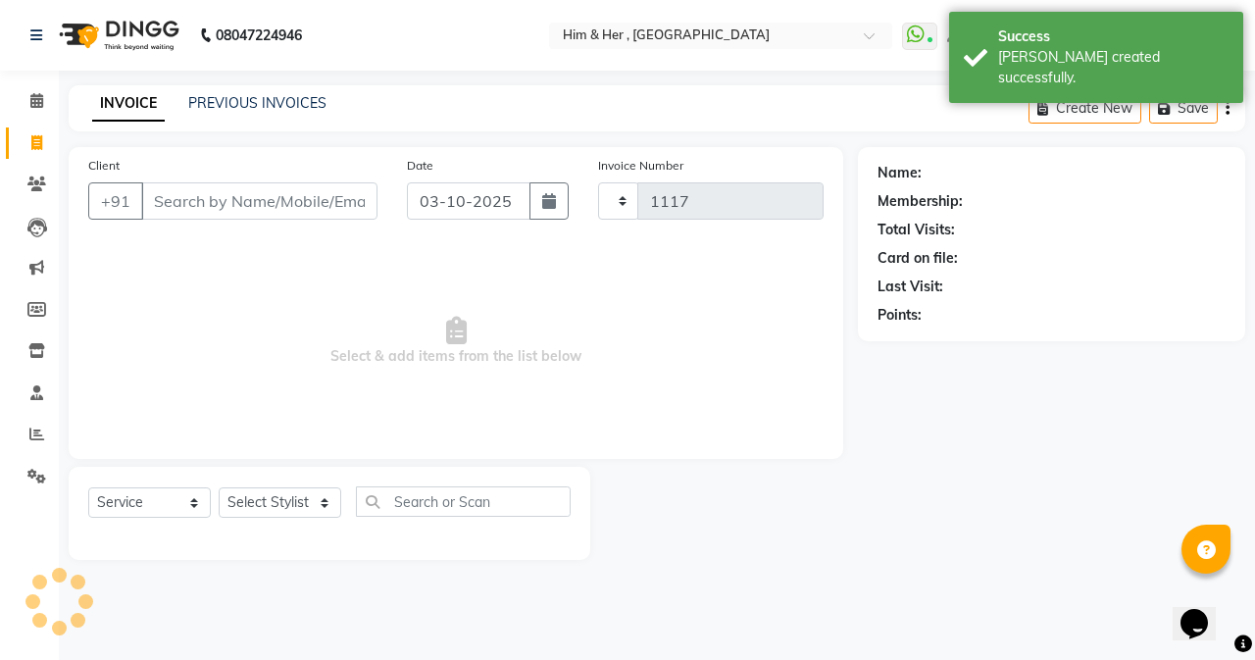
select select "5934"
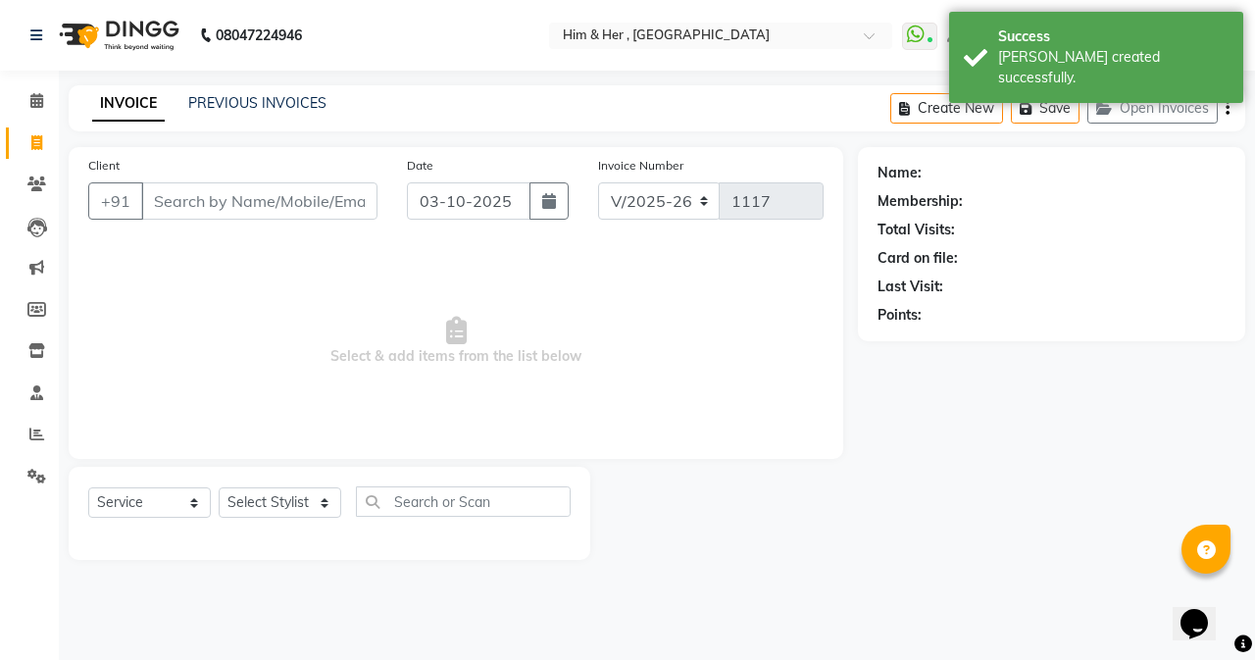
click at [188, 203] on input "Client" at bounding box center [259, 200] width 236 height 37
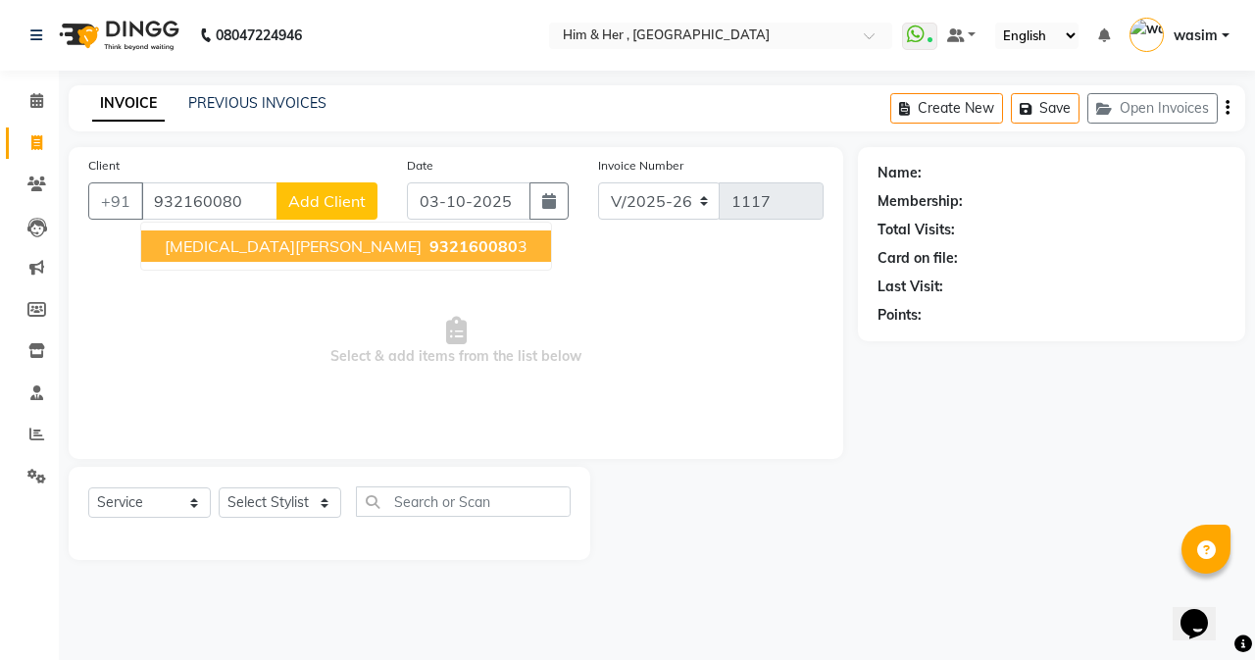
click at [252, 258] on button "[MEDICAL_DATA][PERSON_NAME] 932160080 3" at bounding box center [346, 245] width 410 height 31
type input "9321600803"
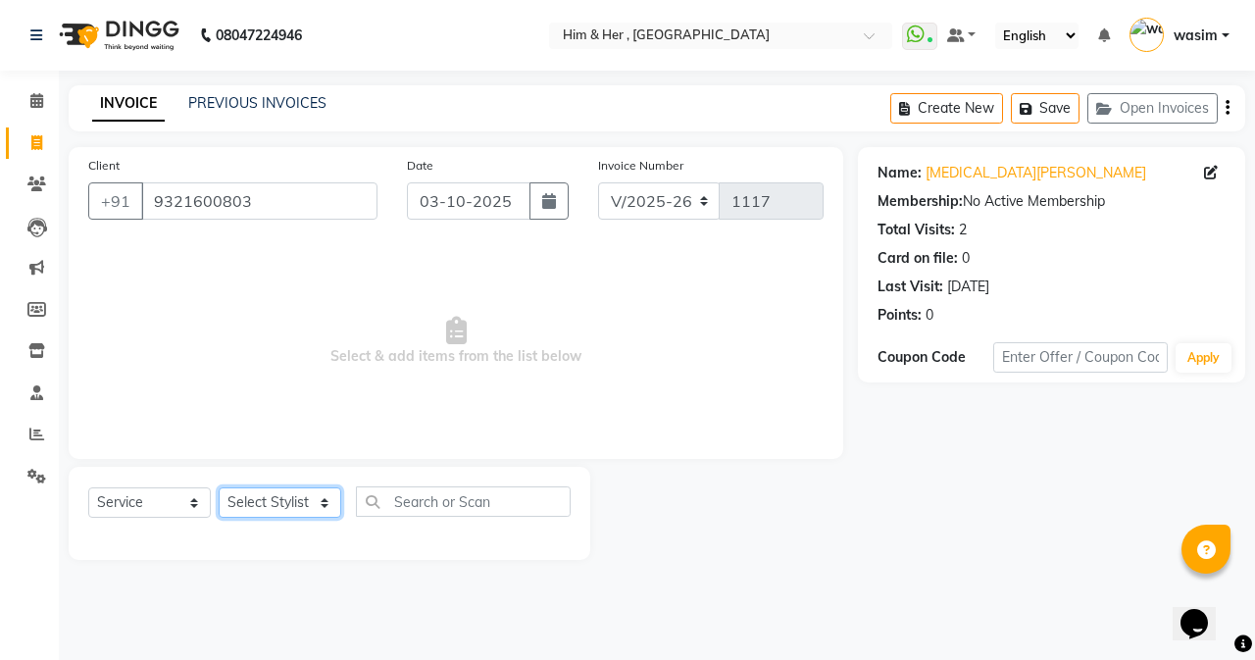
click at [239, 493] on select "Select Stylist Anam [PERSON_NAME] [PERSON_NAME]" at bounding box center [280, 502] width 123 height 30
select select "47402"
click at [219, 487] on select "Select Stylist Anam [PERSON_NAME] [PERSON_NAME]" at bounding box center [280, 502] width 123 height 30
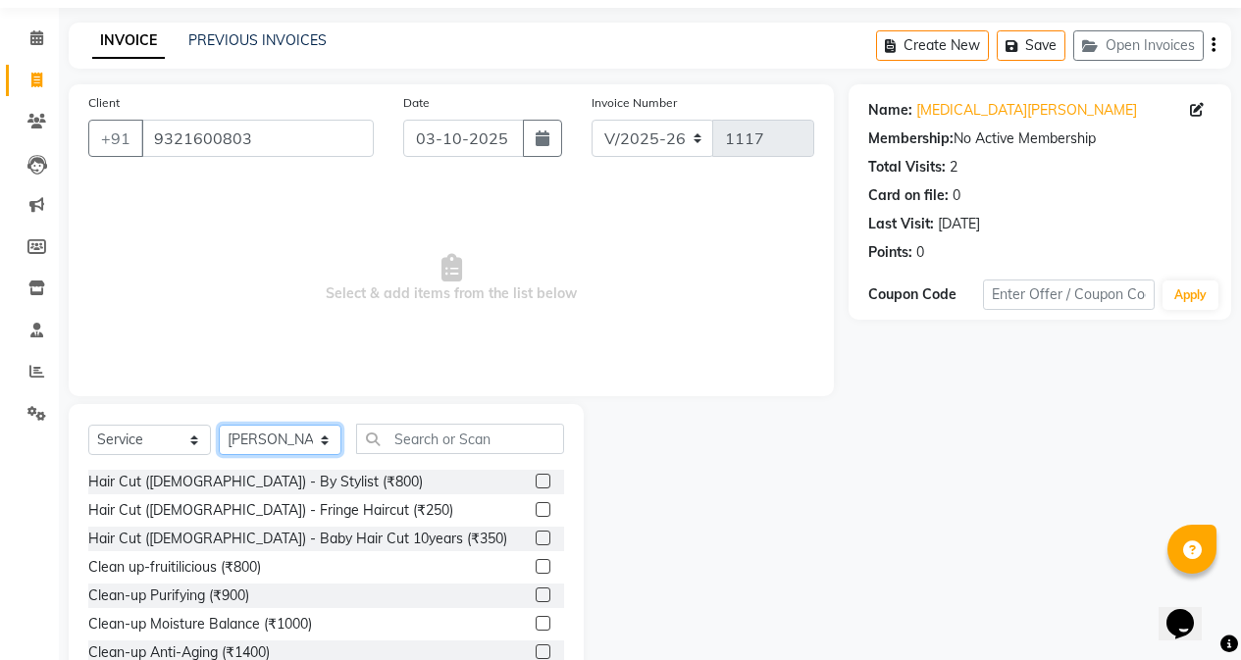
scroll to position [126, 0]
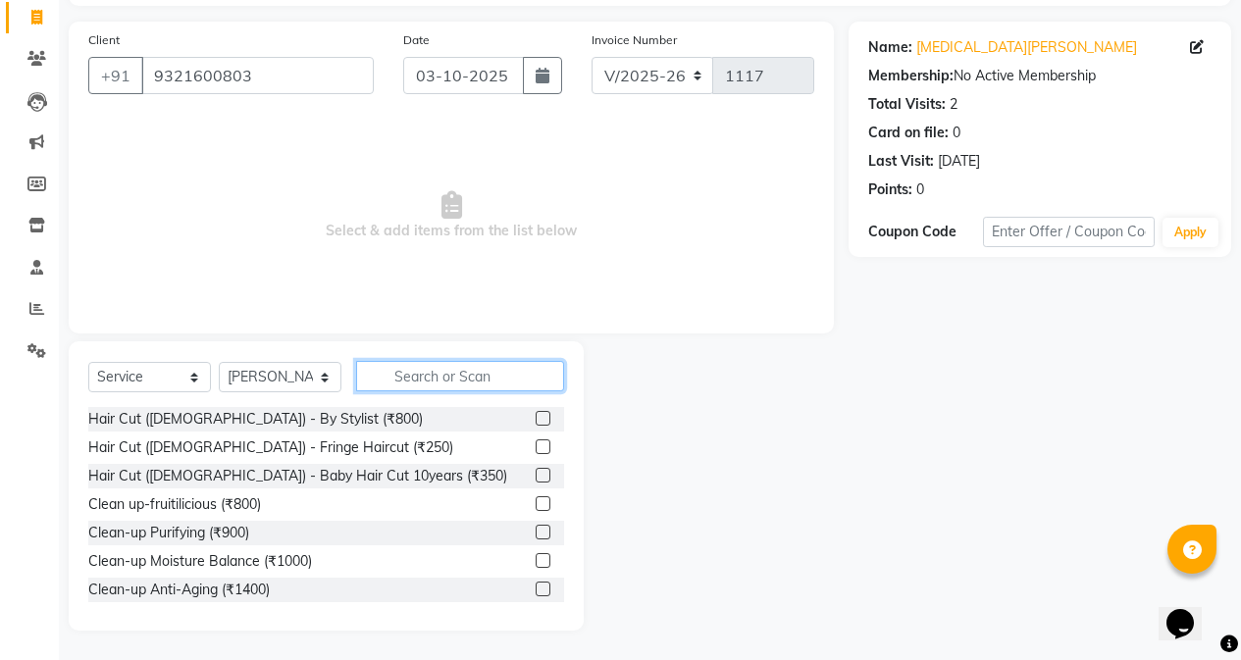
click at [455, 374] on input "text" at bounding box center [460, 376] width 208 height 30
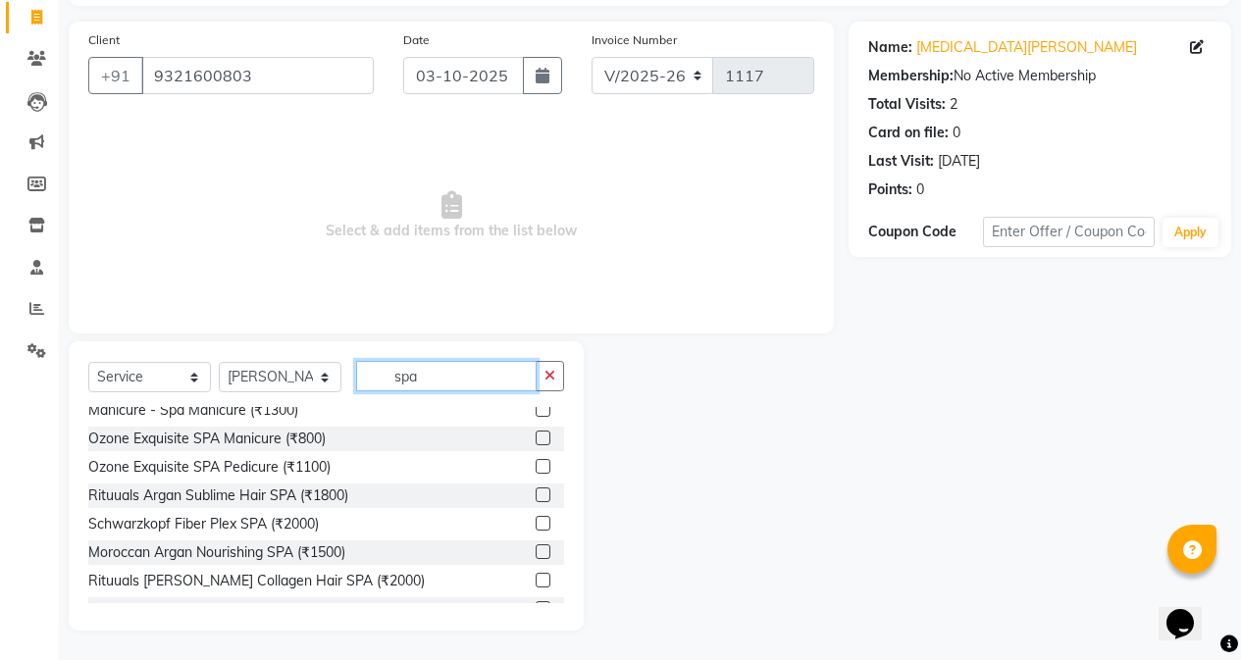
scroll to position [458, 0]
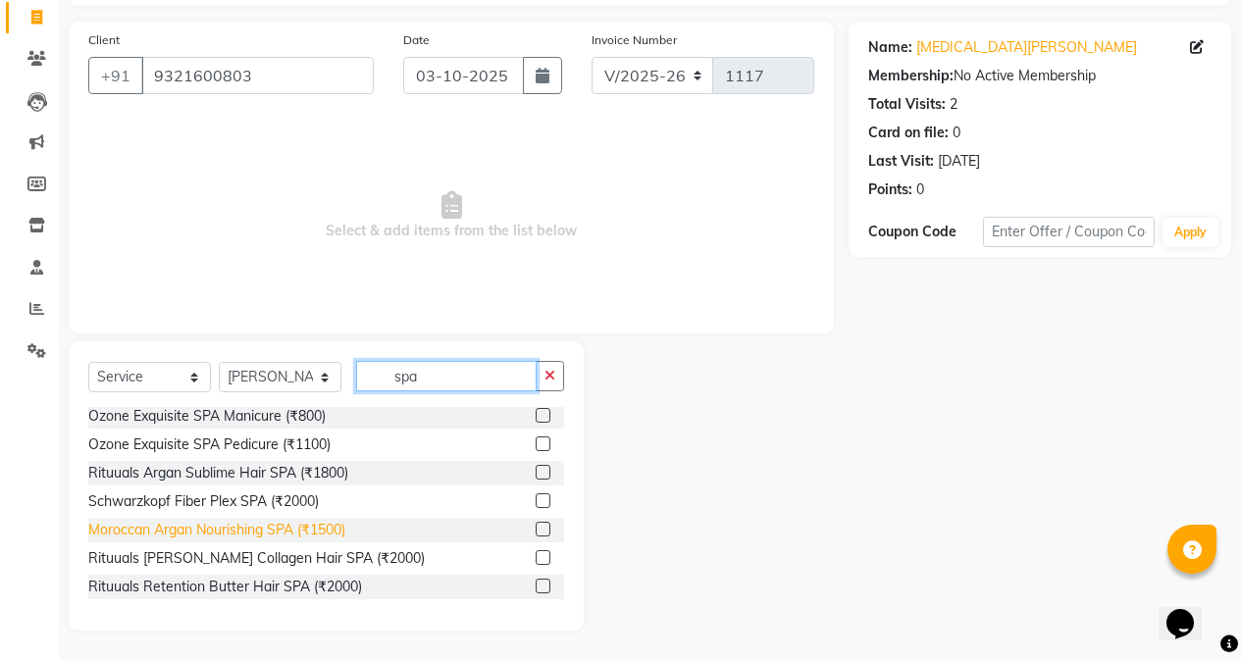
type input "spa"
click at [174, 528] on div "Moroccan Argan Nourishing SPA (₹1500)" at bounding box center [216, 530] width 257 height 21
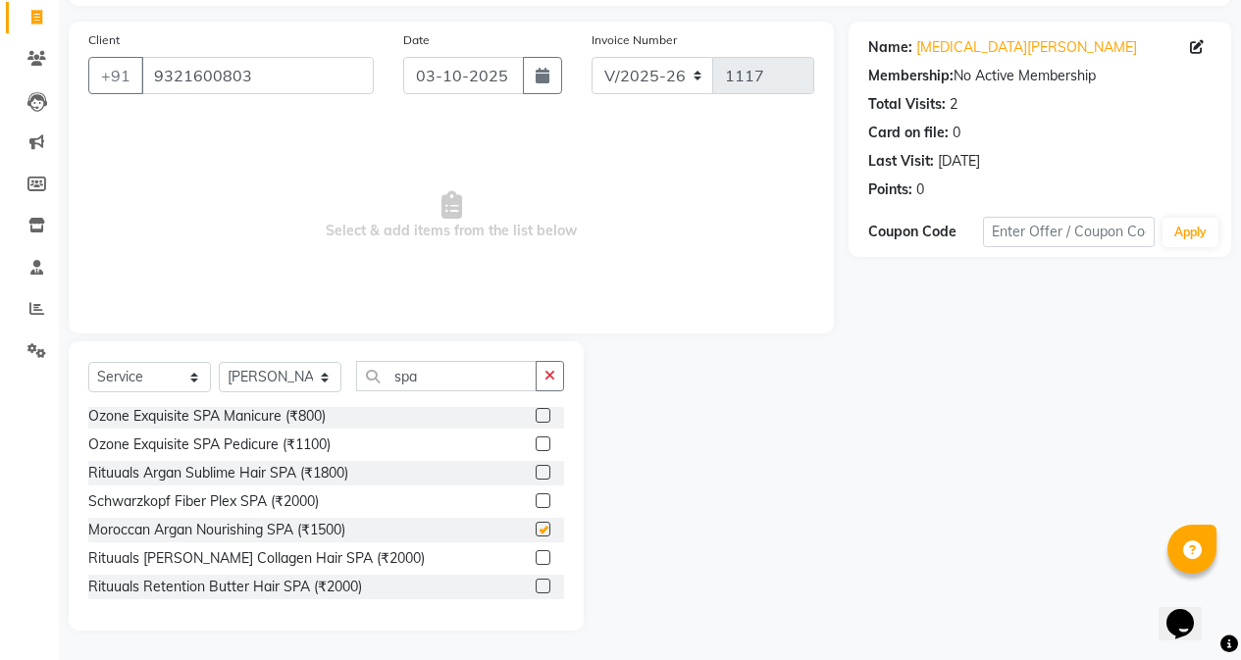
checkbox input "false"
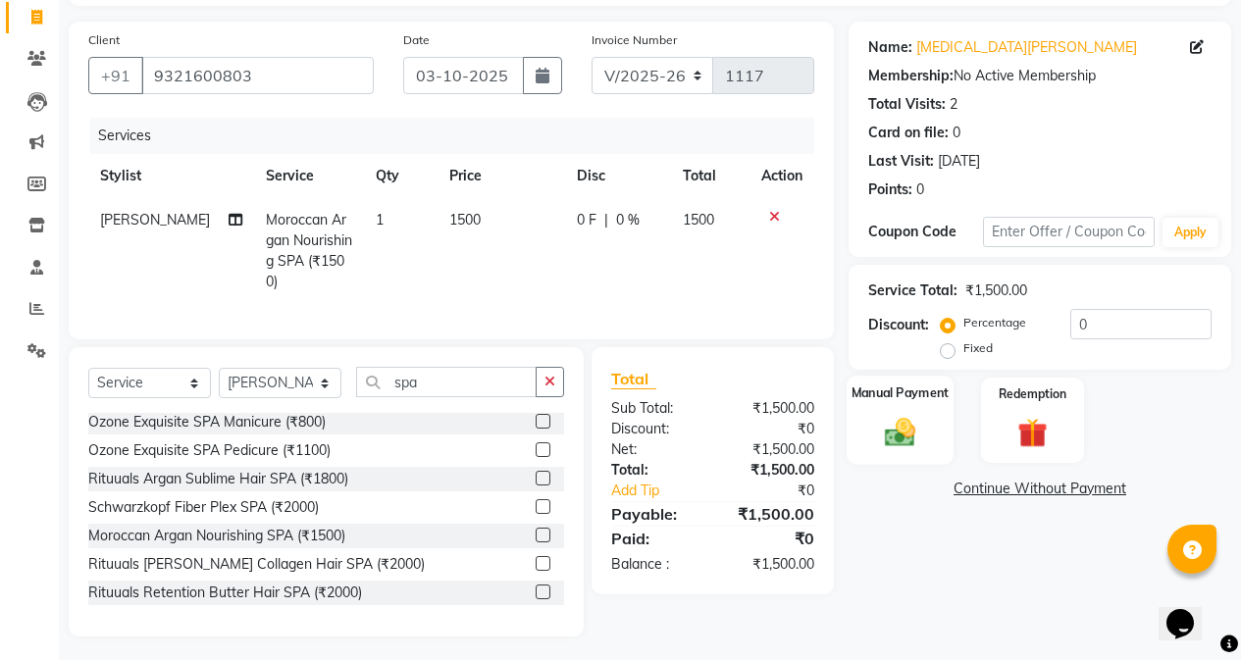
click at [900, 436] on img at bounding box center [900, 431] width 50 height 35
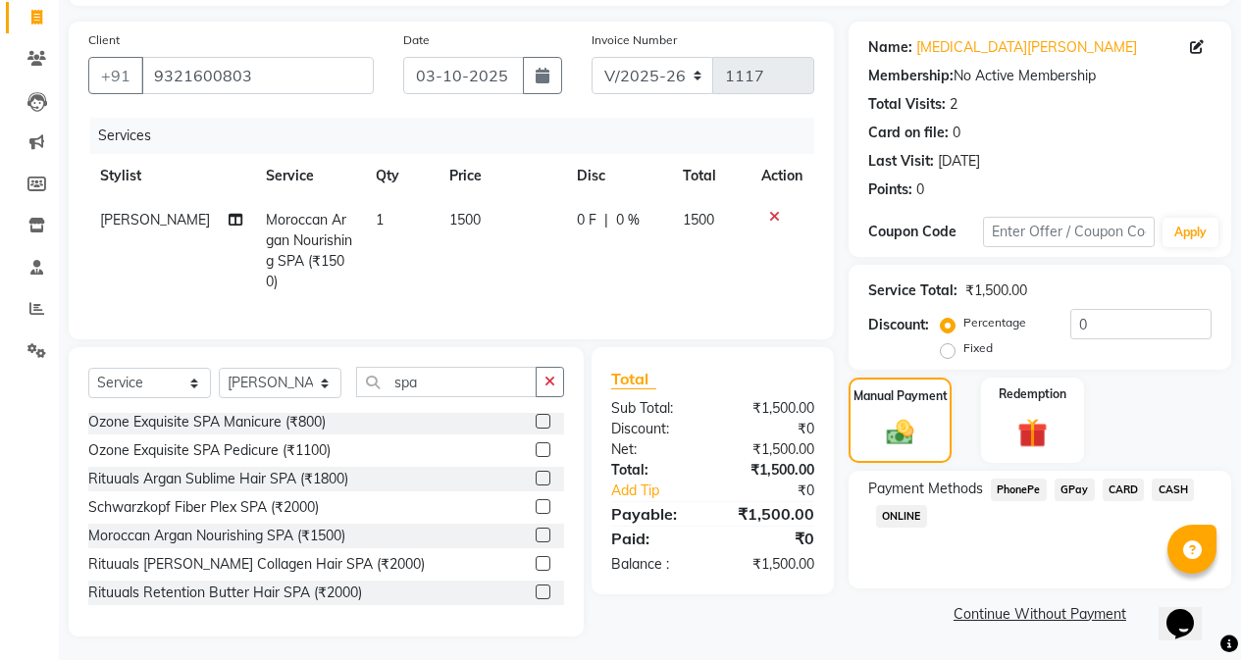
click at [1078, 499] on span "GPay" at bounding box center [1074, 490] width 40 height 23
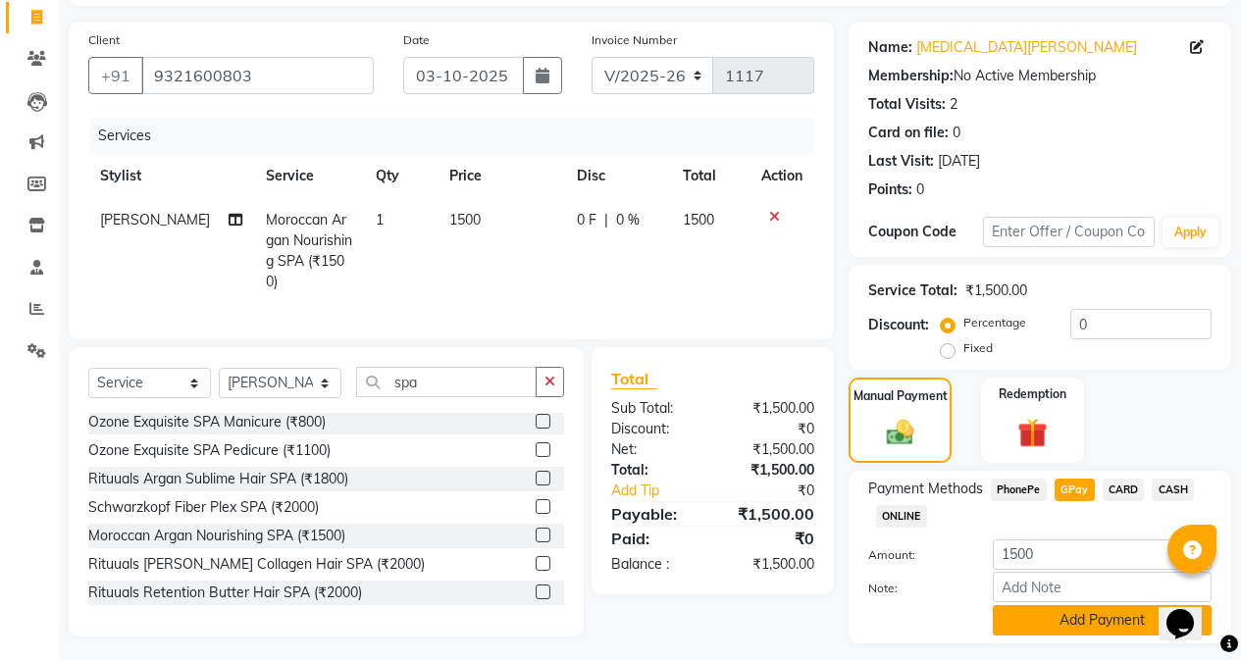
click at [1061, 617] on button "Add Payment" at bounding box center [1102, 620] width 219 height 30
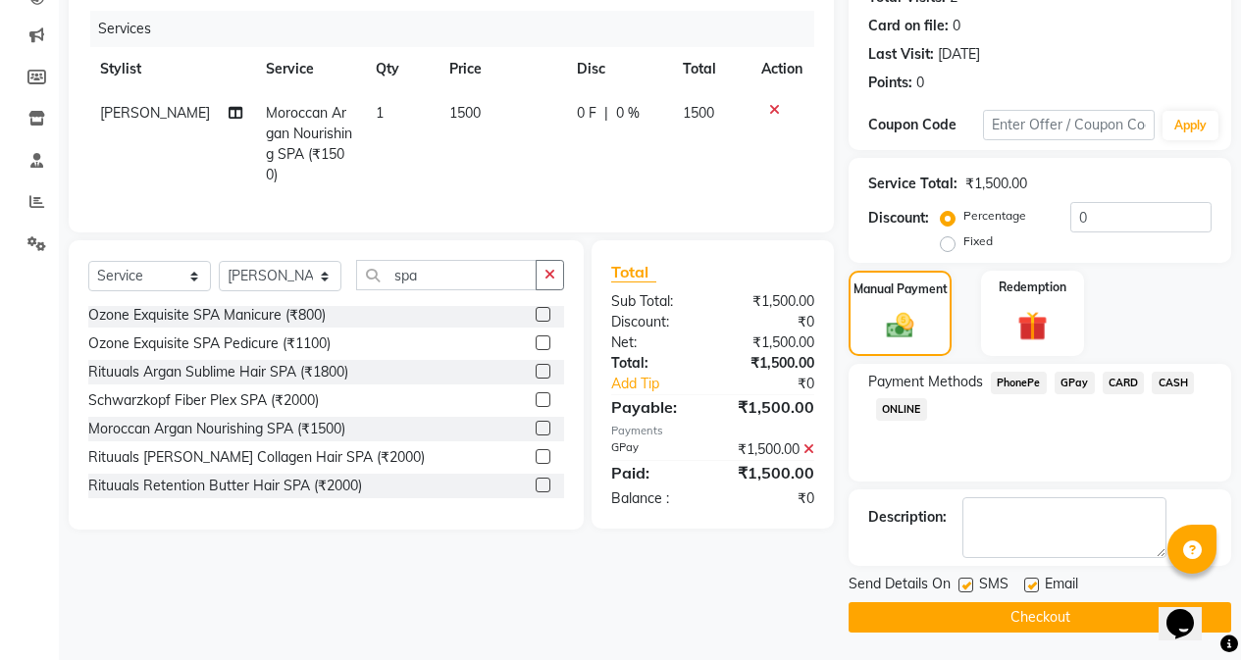
scroll to position [234, 0]
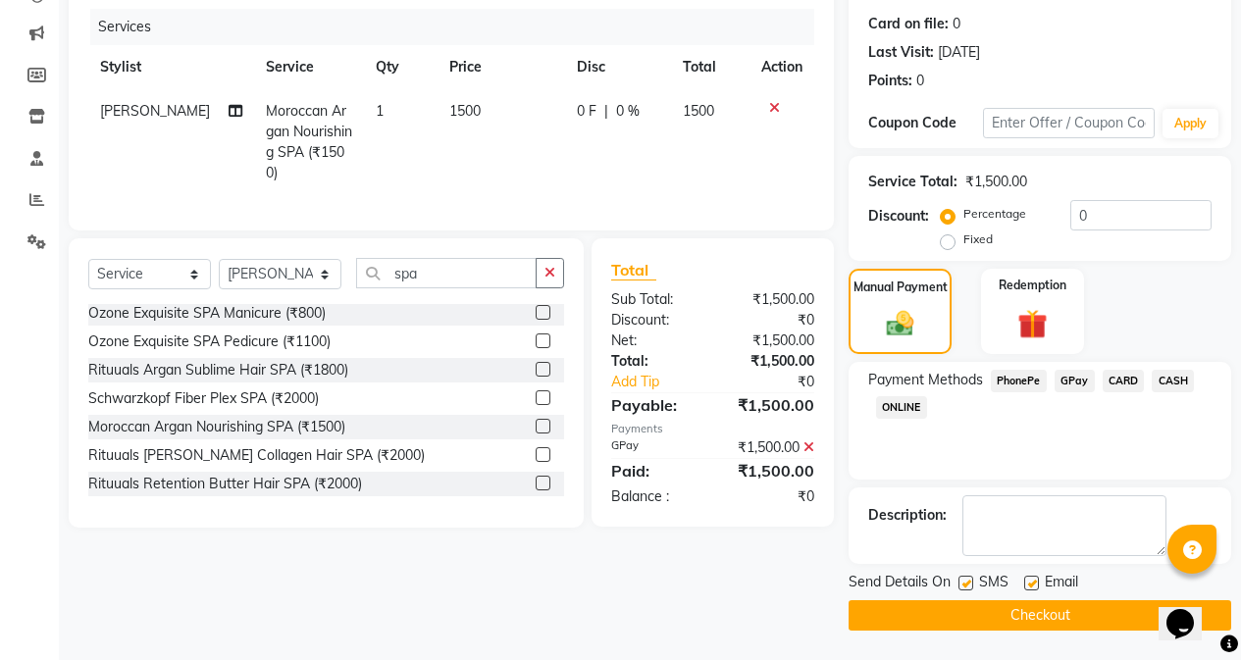
click at [974, 583] on div "SMS" at bounding box center [991, 584] width 66 height 25
click at [966, 586] on label at bounding box center [965, 583] width 15 height 15
click at [966, 586] on input "checkbox" at bounding box center [964, 584] width 13 height 13
checkbox input "false"
click at [980, 617] on button "Checkout" at bounding box center [1039, 615] width 382 height 30
